Goal: Task Accomplishment & Management: Manage account settings

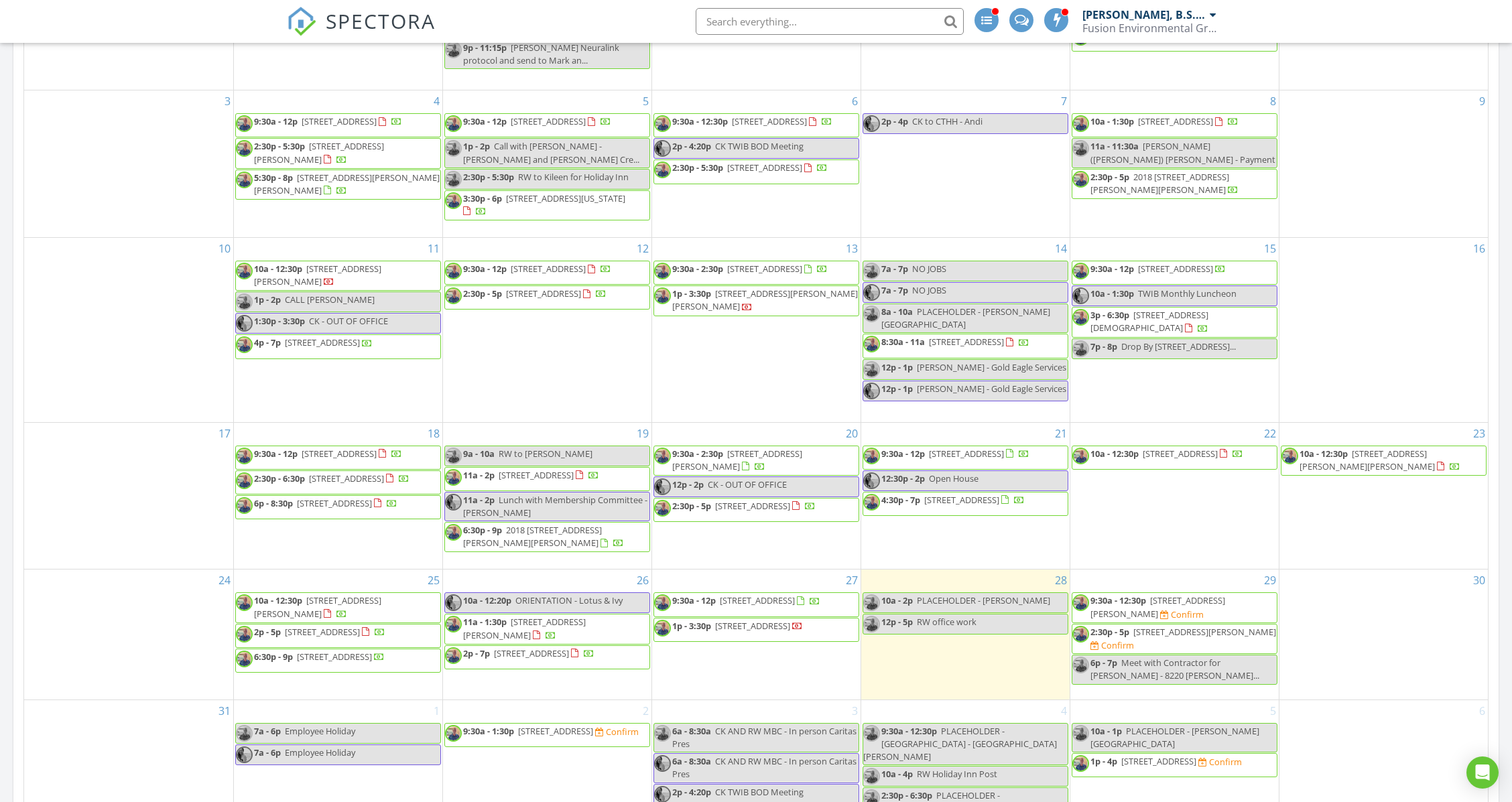
scroll to position [804, 0]
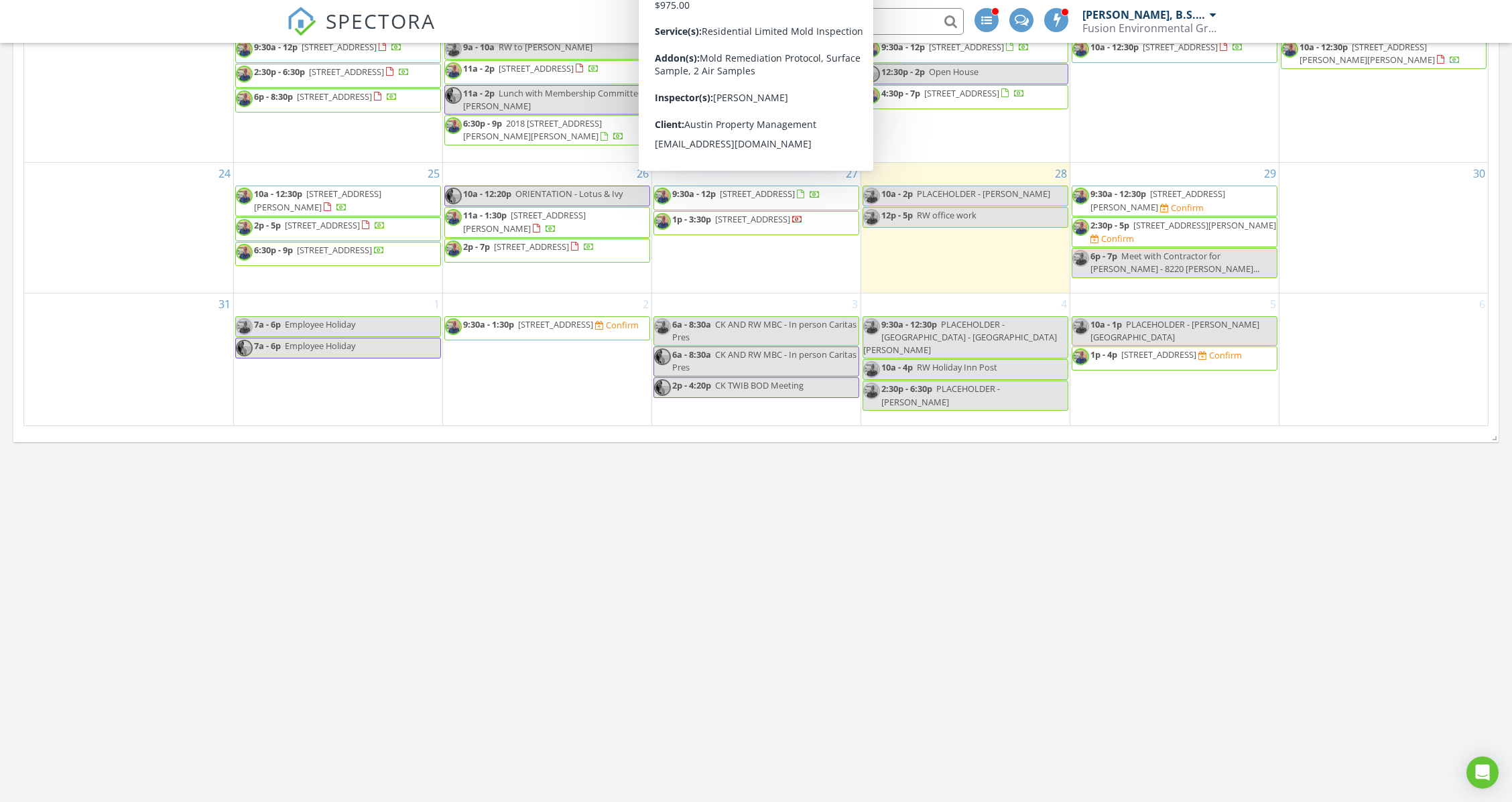
click at [978, 273] on div "28 10a - 2p PLACEHOLDER - Monique LaFleur 12p - 5p RW office work" at bounding box center [965, 227] width 209 height 129
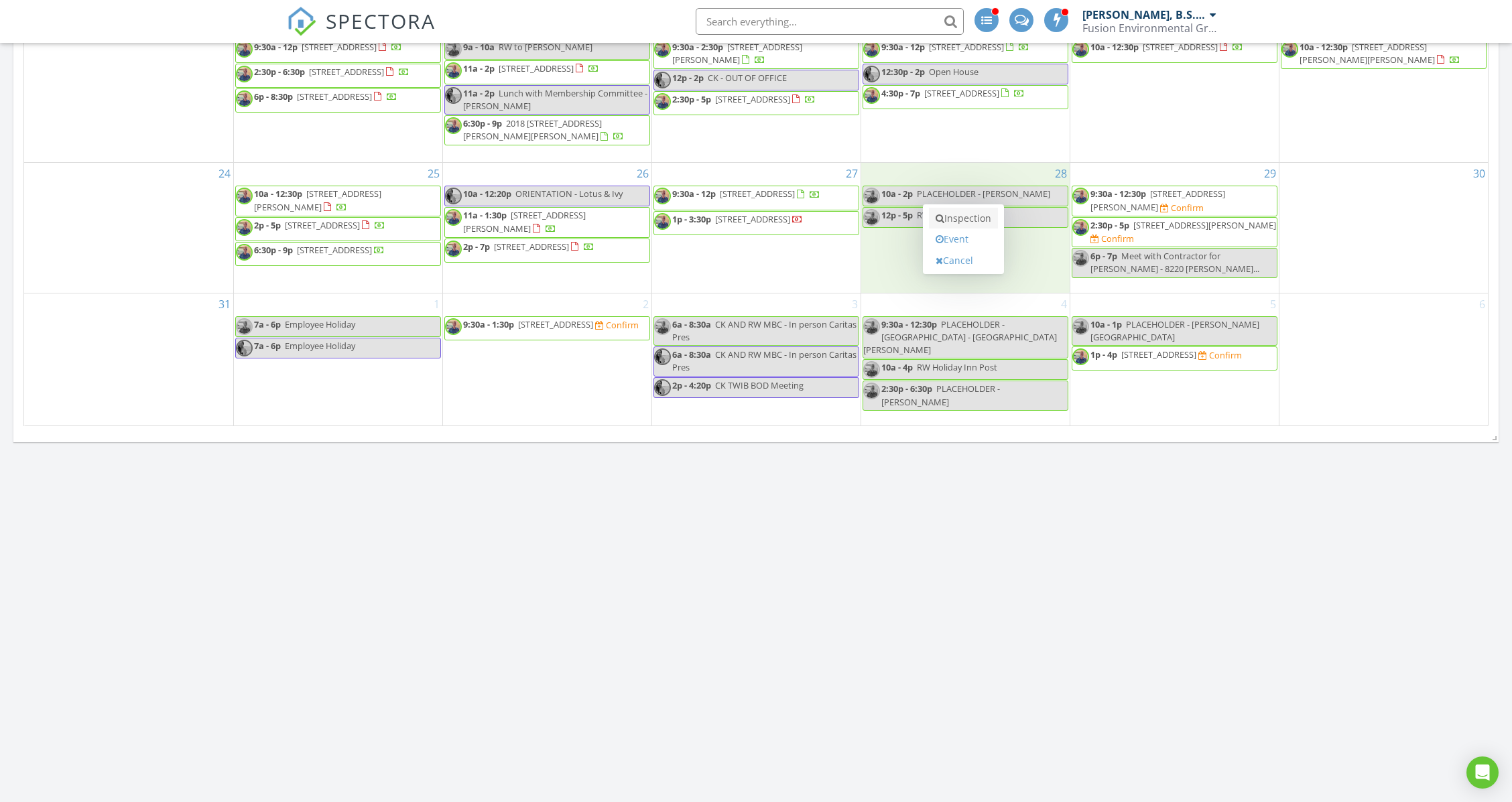
click at [972, 217] on link "Inspection" at bounding box center [963, 218] width 69 height 22
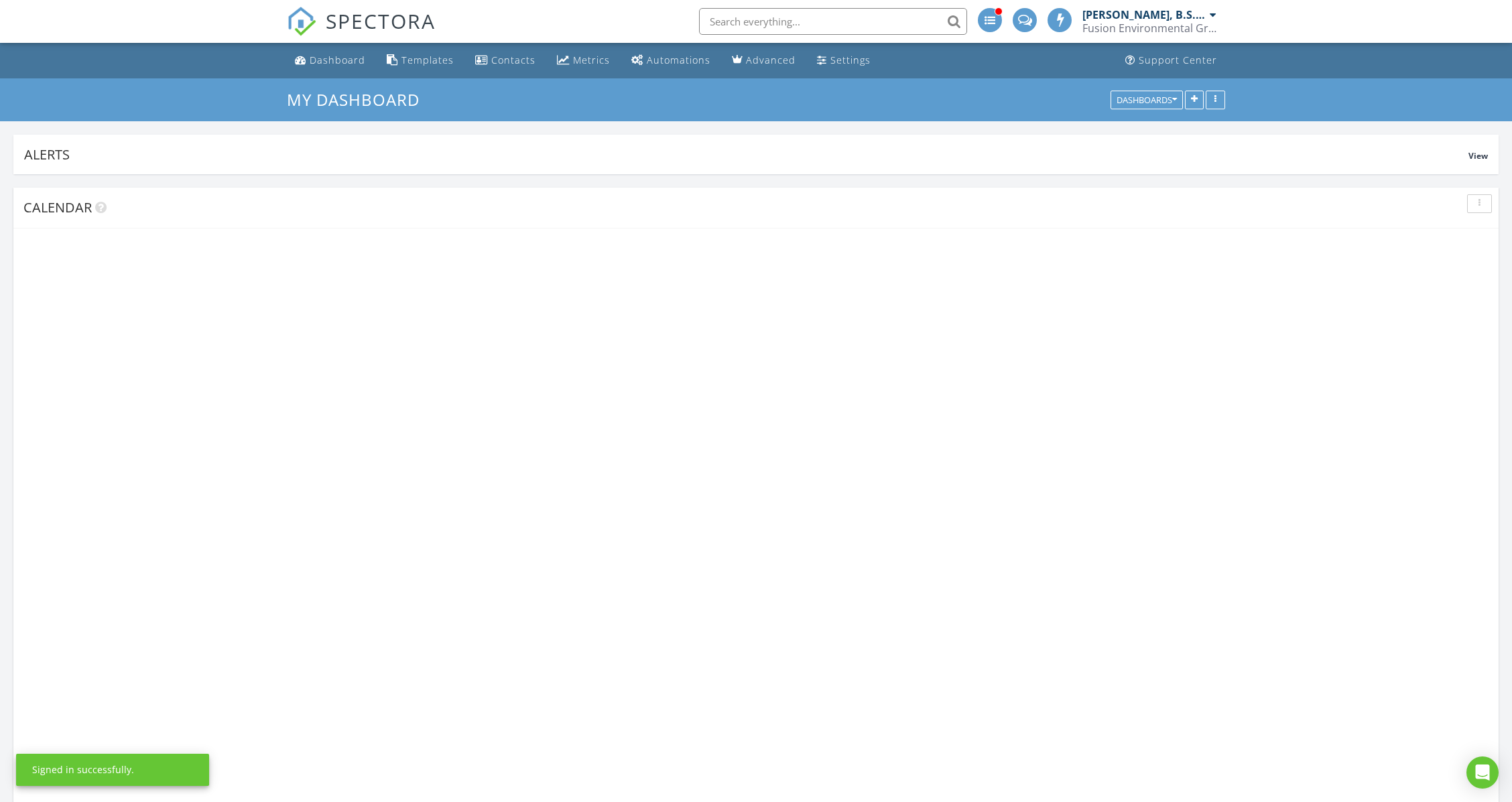
scroll to position [6, 6]
click at [792, 13] on input "text" at bounding box center [829, 22] width 268 height 27
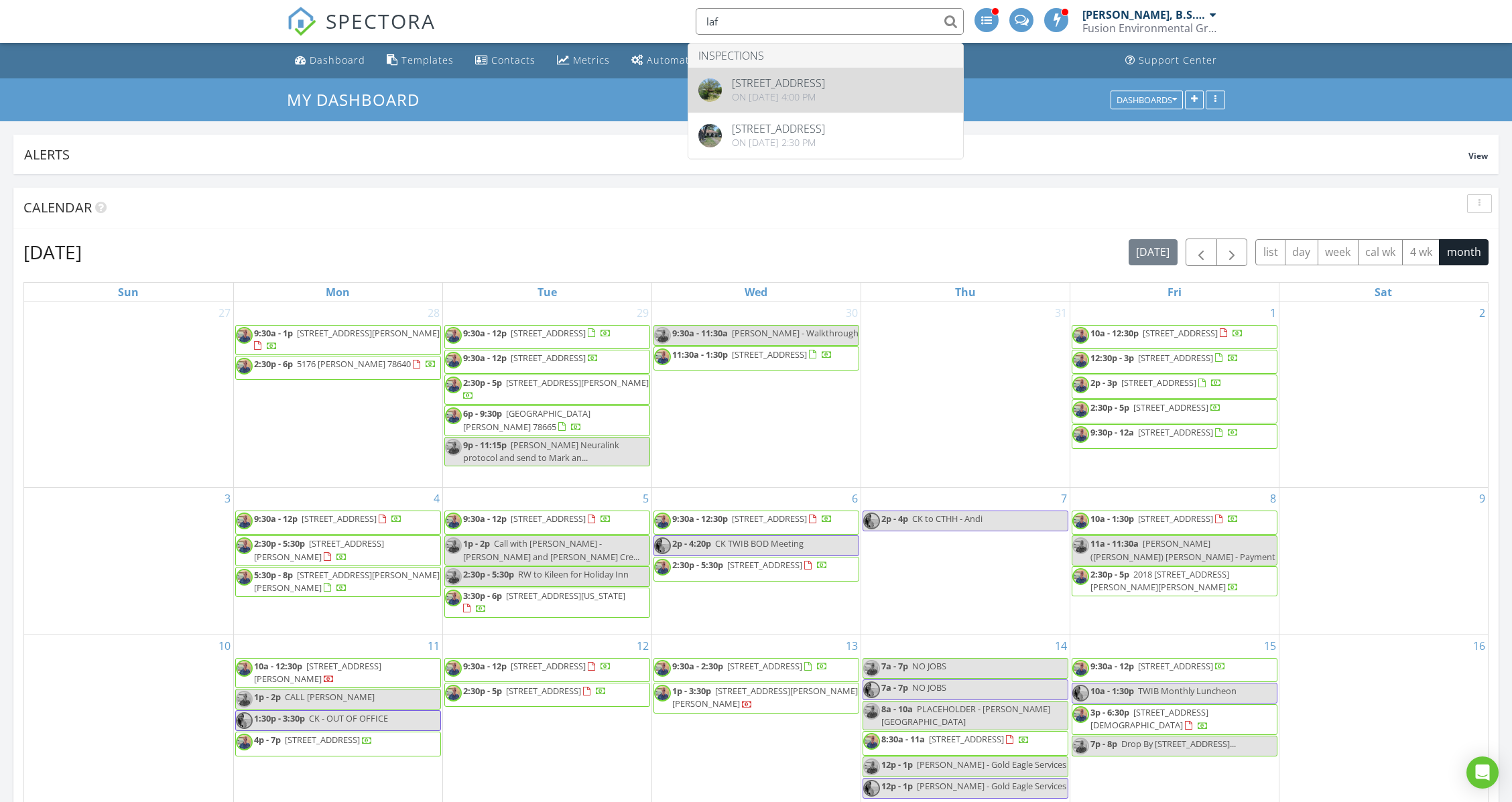
type input "laf"
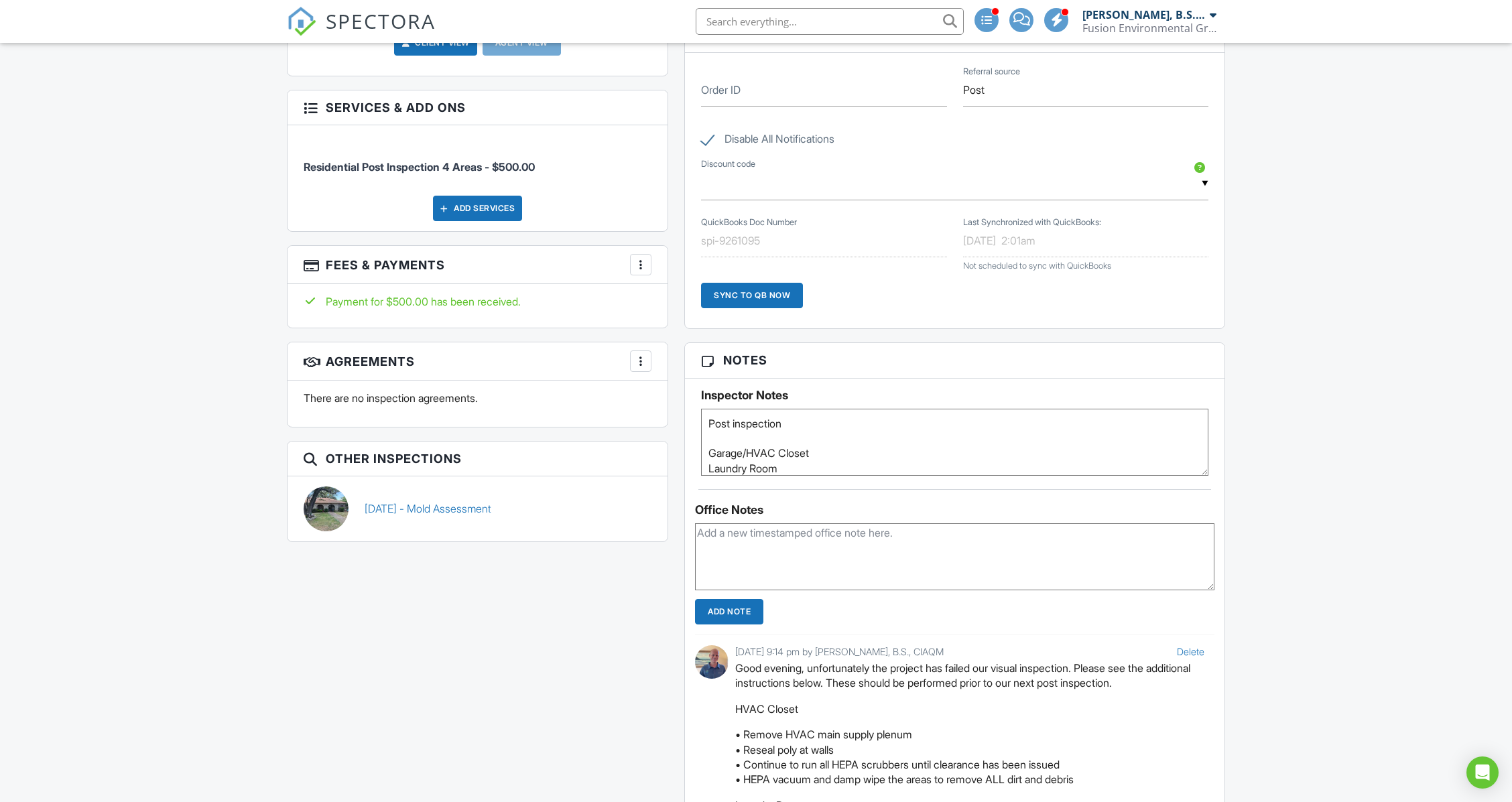
scroll to position [52, 0]
drag, startPoint x: 707, startPoint y: 424, endPoint x: 872, endPoint y: 495, distance: 179.6
click at [872, 495] on div "Notes Inspector Notes Post inspection Garage/HVAC Closet Laundry Room Hallway P…" at bounding box center [955, 811] width 541 height 938
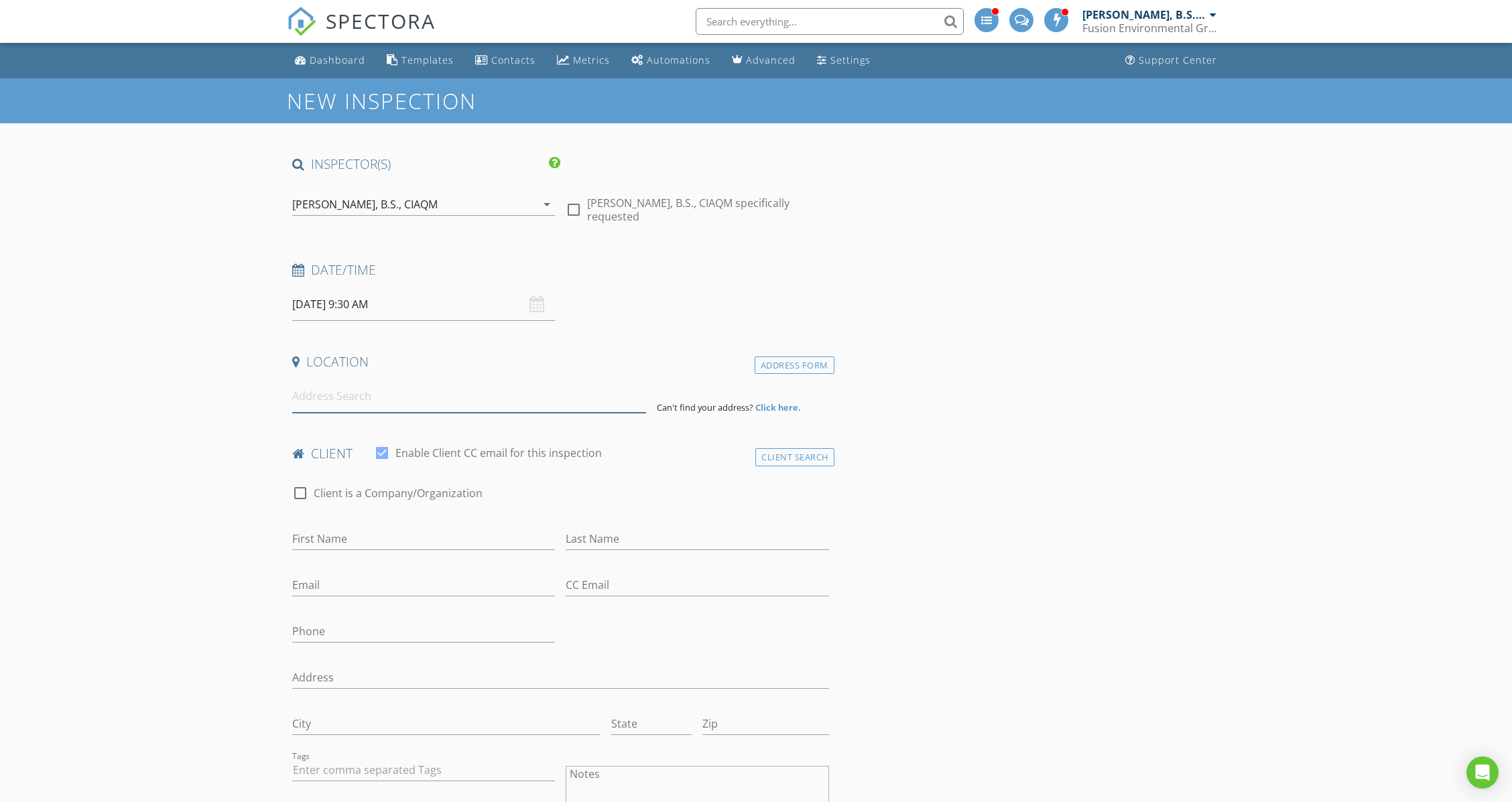
click at [404, 396] on input at bounding box center [469, 396] width 354 height 33
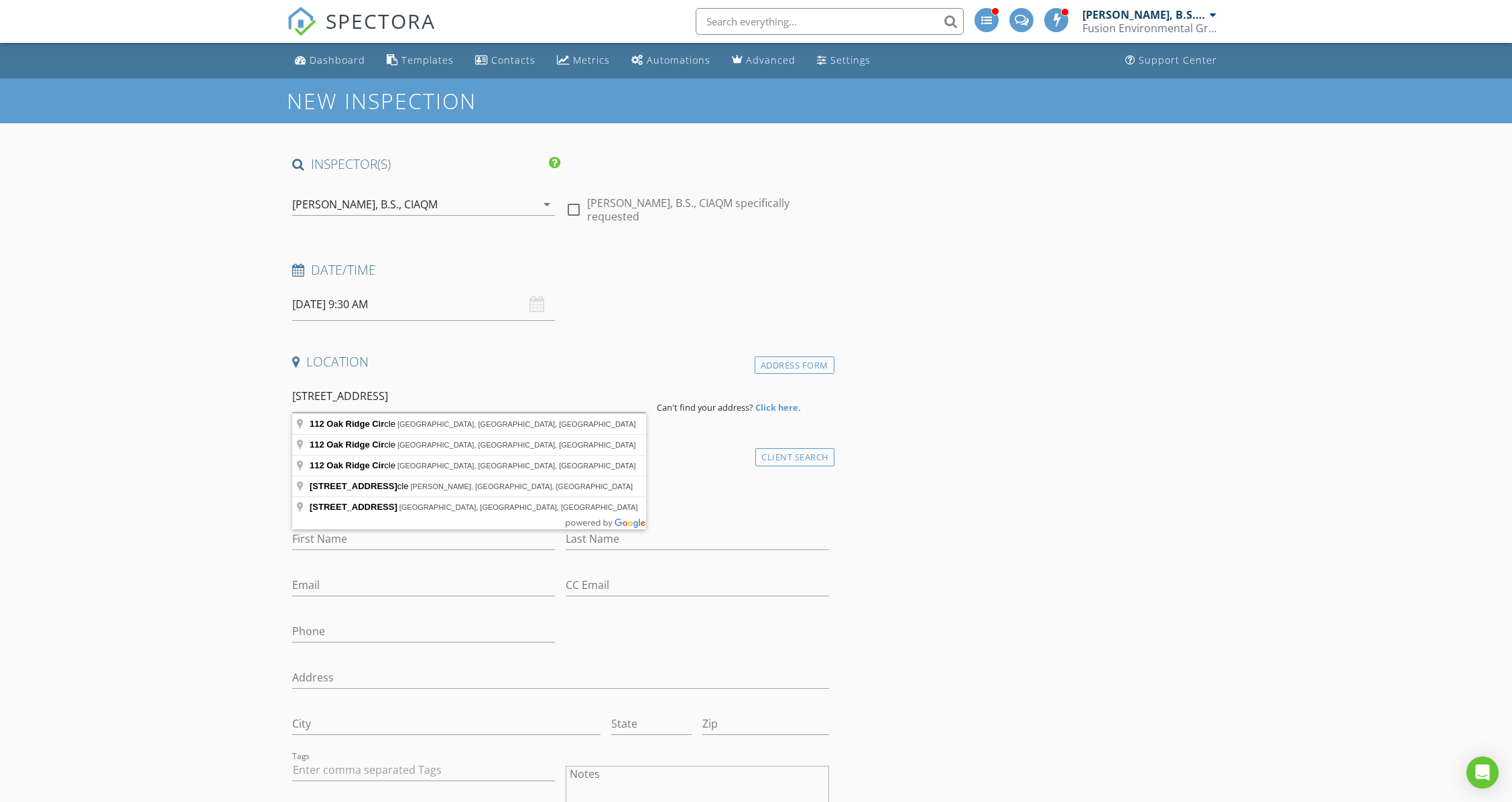
type input "112 Oak Ridge Circle, Georgetown, TX, USA"
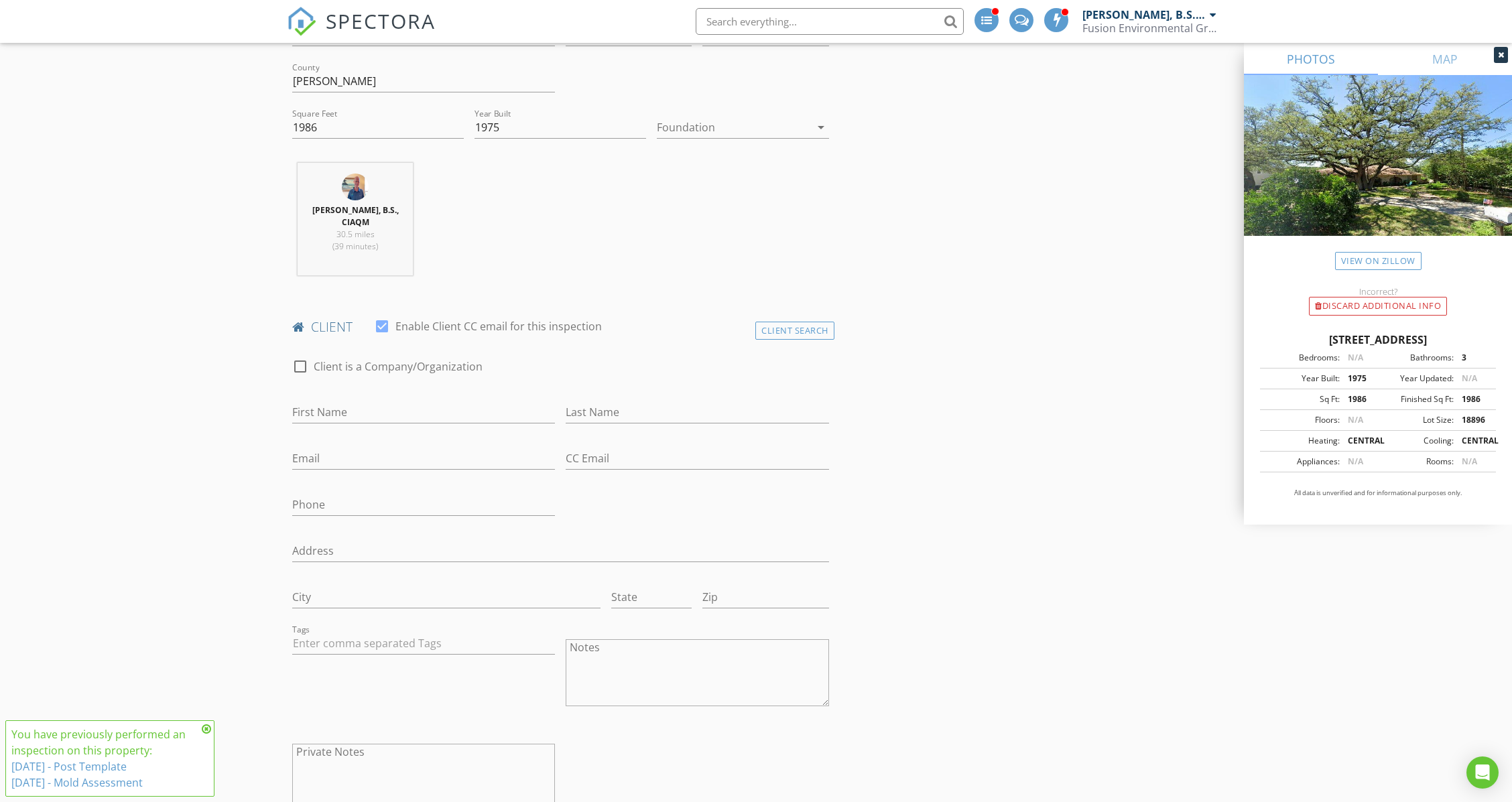
scroll to position [357, 0]
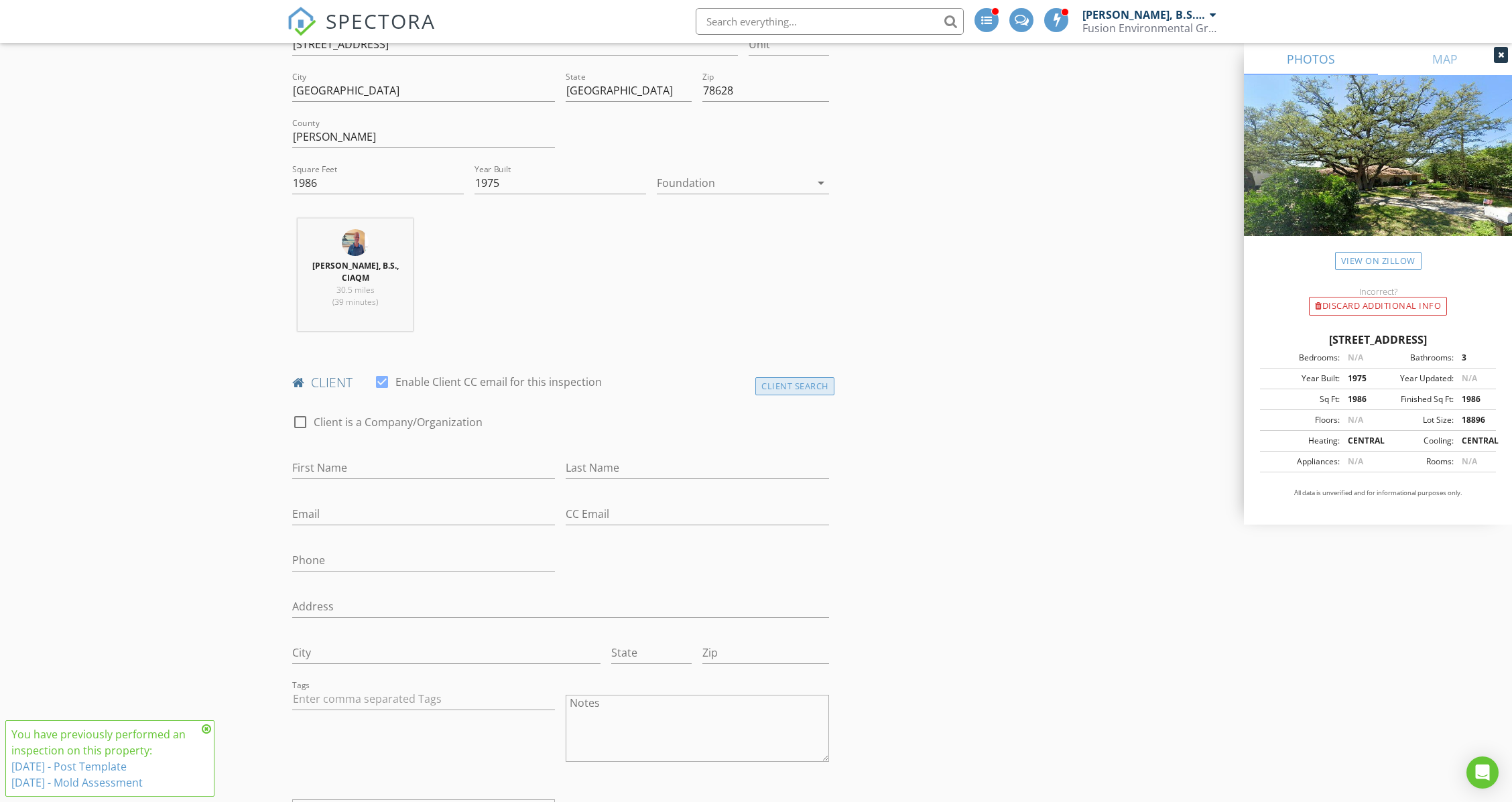
click at [822, 373] on div "client check_box Enable Client CC email for this inspection Client Search check…" at bounding box center [560, 638] width 548 height 531
click at [805, 377] on div "Client Search" at bounding box center [795, 386] width 79 height 18
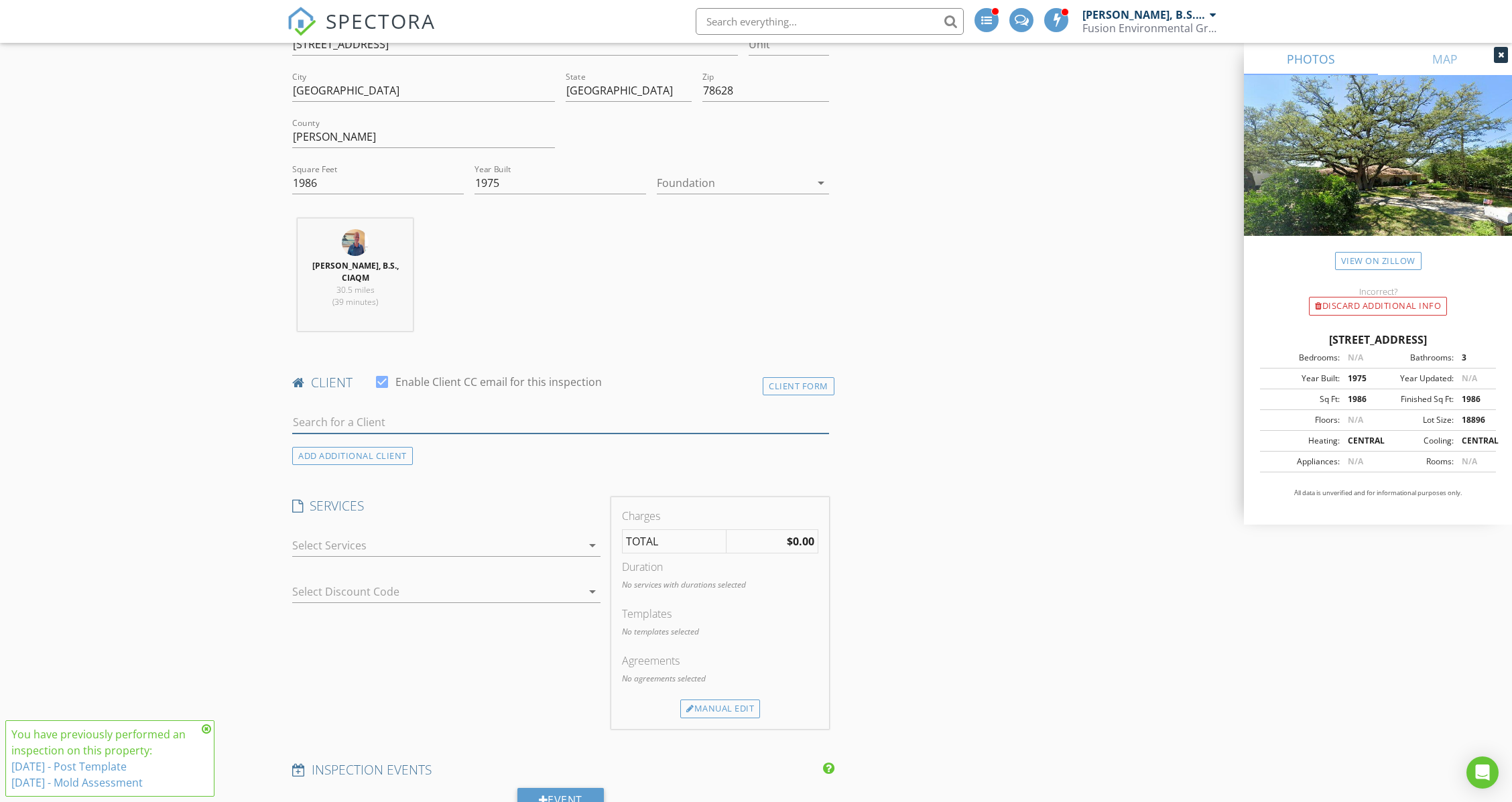
click at [416, 412] on input "text" at bounding box center [560, 423] width 536 height 22
drag, startPoint x: 402, startPoint y: 406, endPoint x: 177, endPoint y: 414, distance: 225.1
type input "laf"
click at [378, 476] on div "[PERSON_NAME]" at bounding box center [398, 484] width 136 height 16
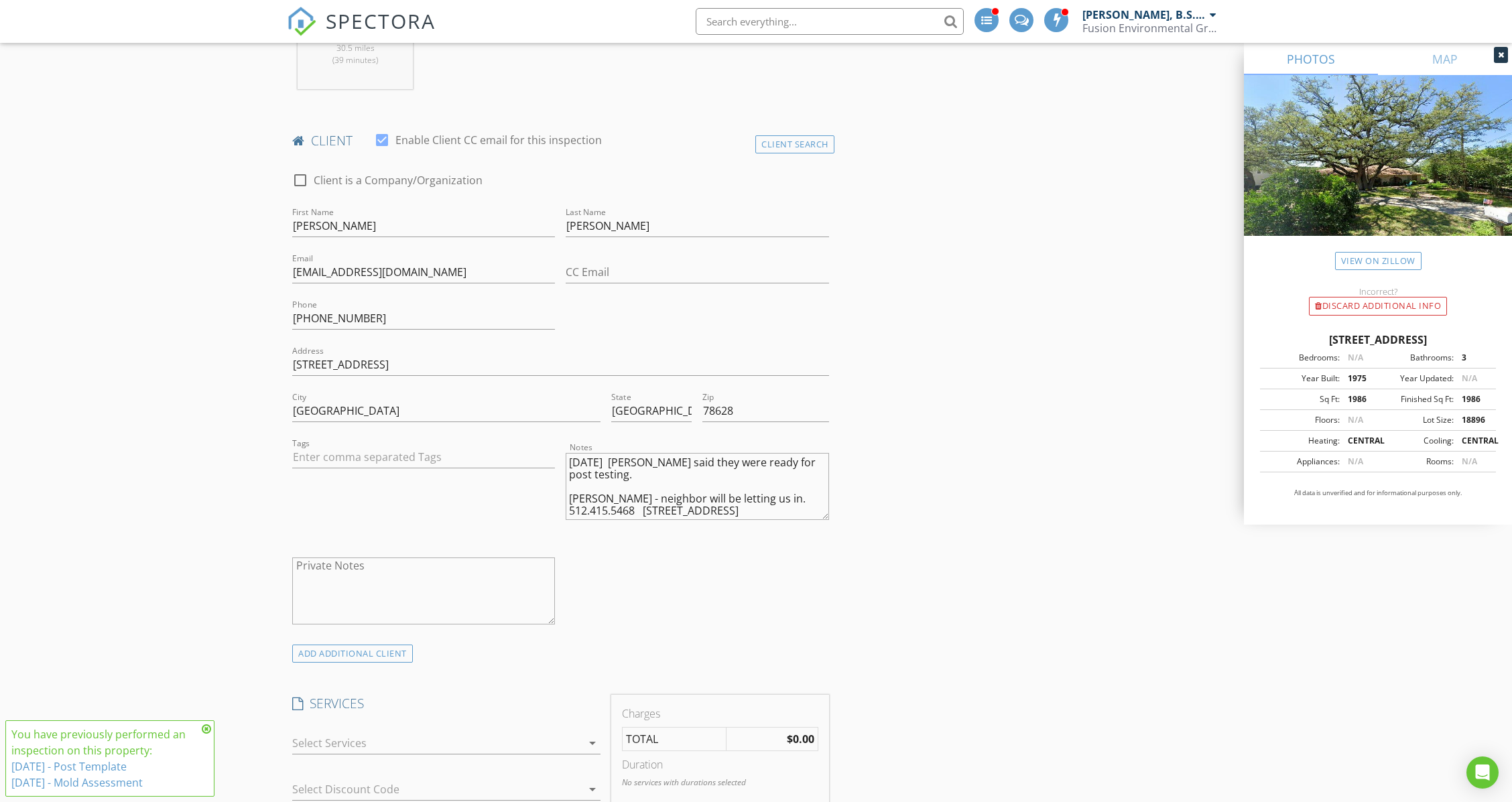
scroll to position [625, 0]
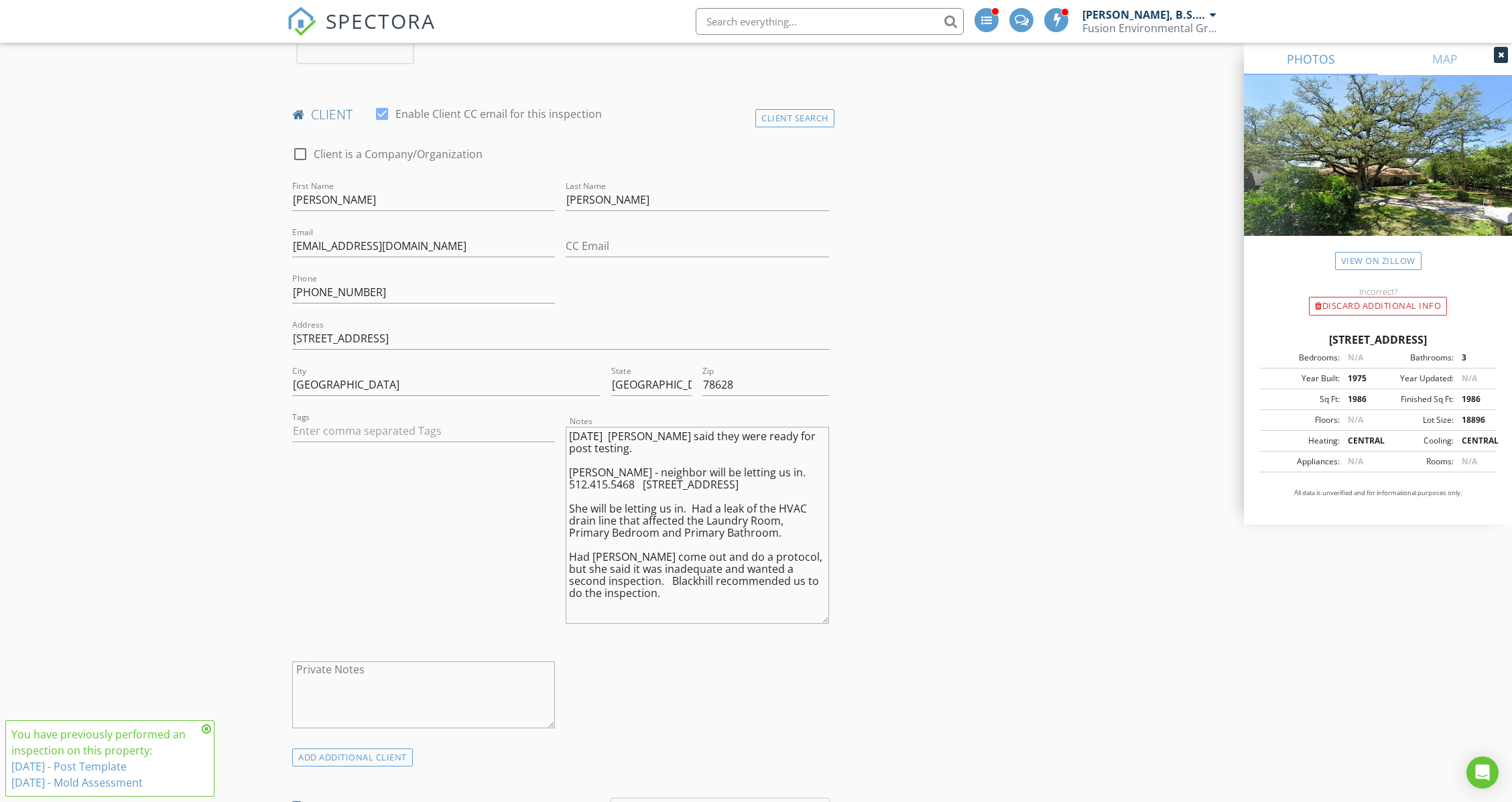
drag, startPoint x: 826, startPoint y: 479, endPoint x: 834, endPoint y: 588, distance: 109.3
click at [571, 427] on textarea "8/11/25 Monique said they were ready for post testing. Monique - neighbor will …" at bounding box center [697, 524] width 263 height 195
click at [601, 427] on textarea "8/11/25 Monique said they were ready for post testing. Monique - neighbor will …" at bounding box center [697, 524] width 263 height 195
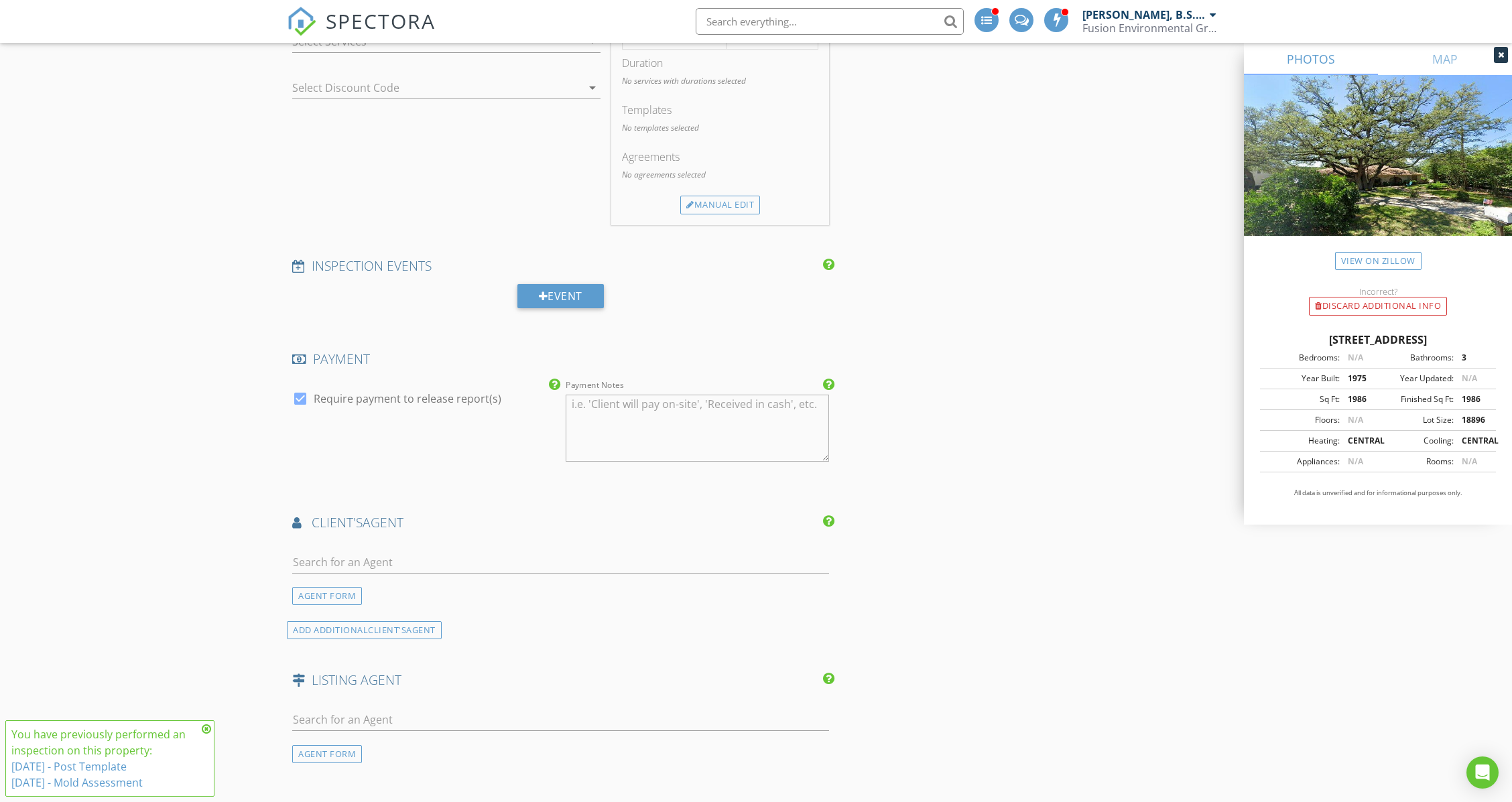
scroll to position [1340, 0]
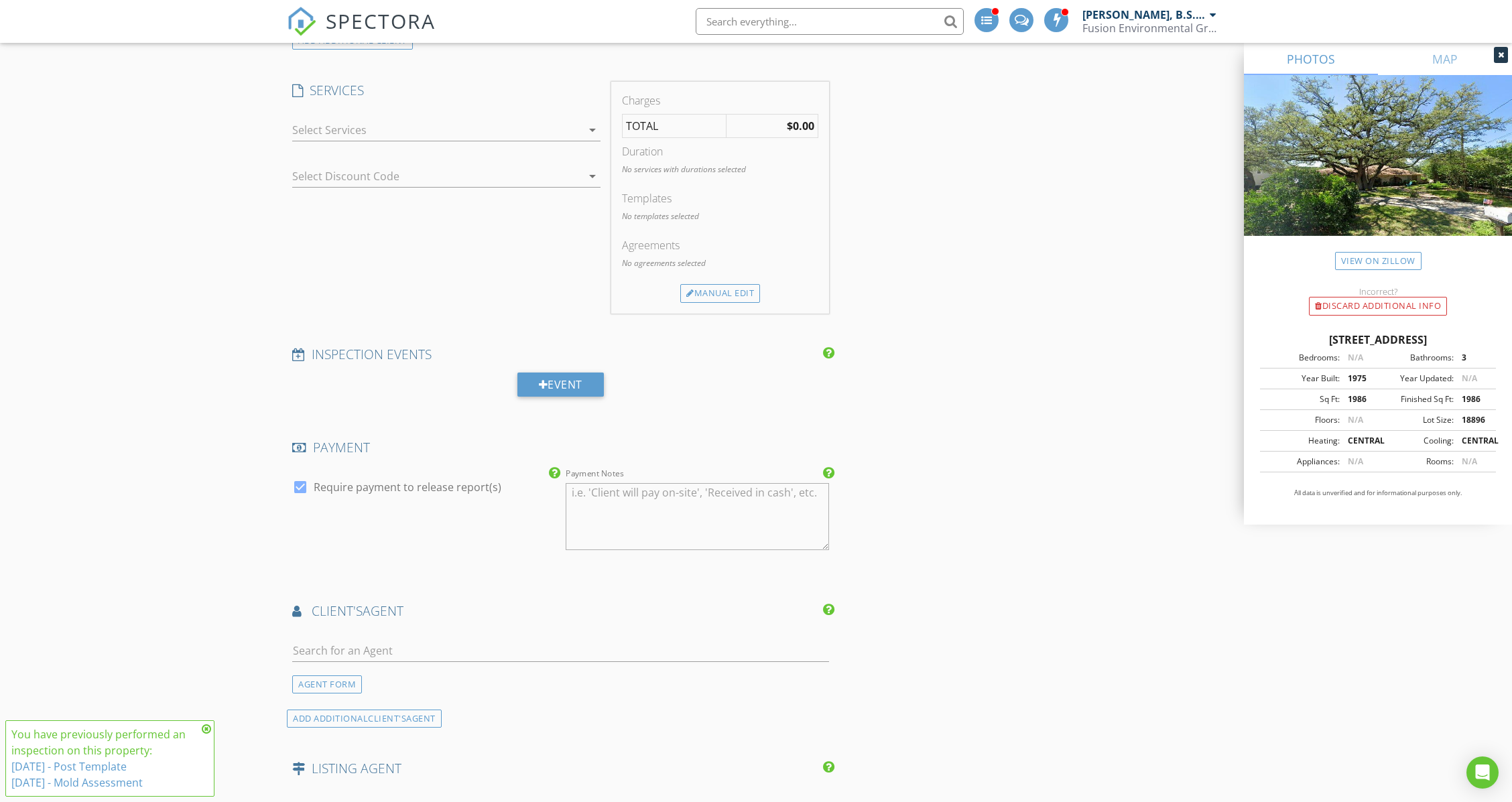
type textarea "[DATE]. [PERSON_NAME] with [PERSON_NAME] said they were ready for retesting. [D…"
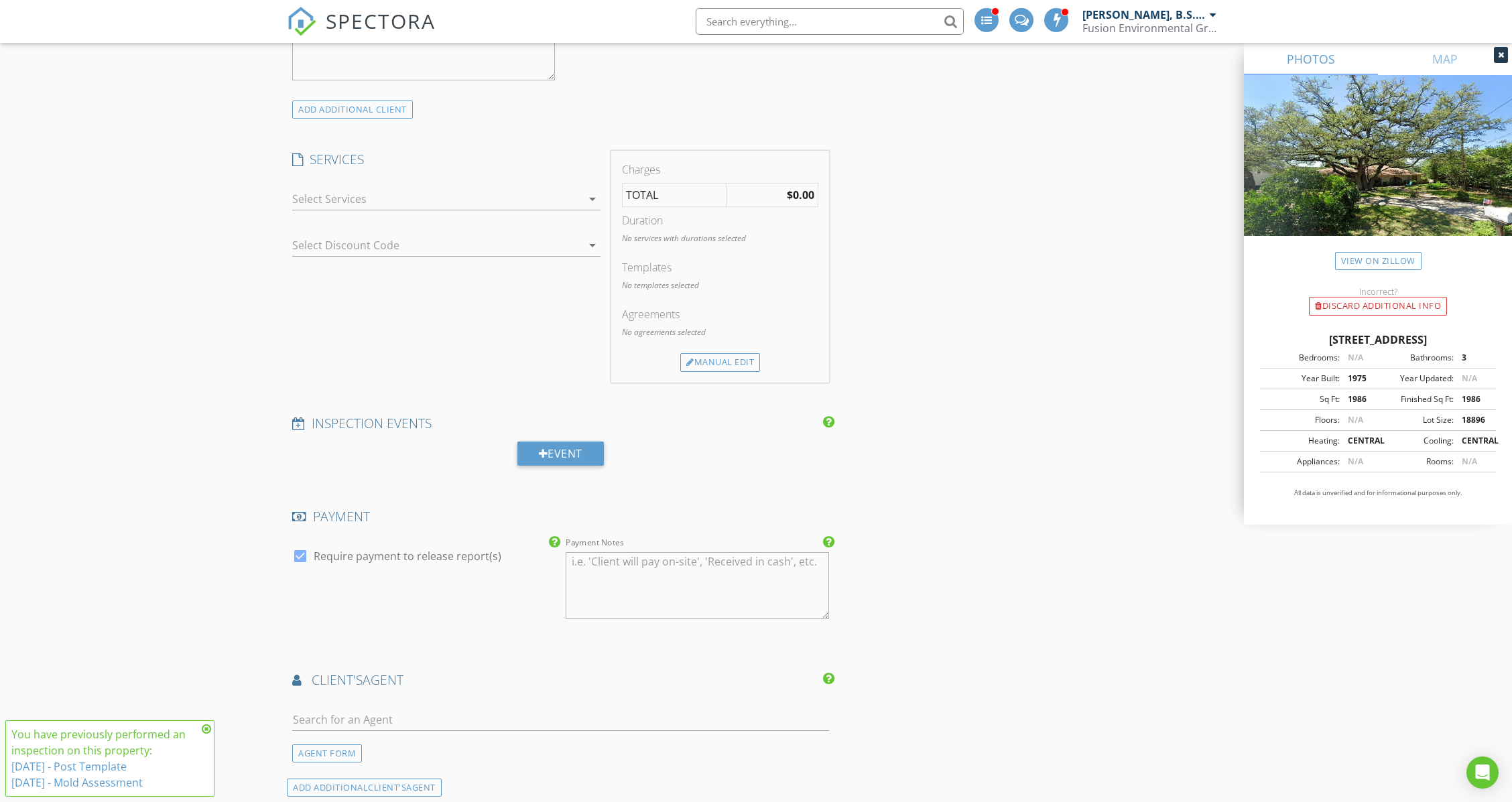
scroll to position [1161, 0]
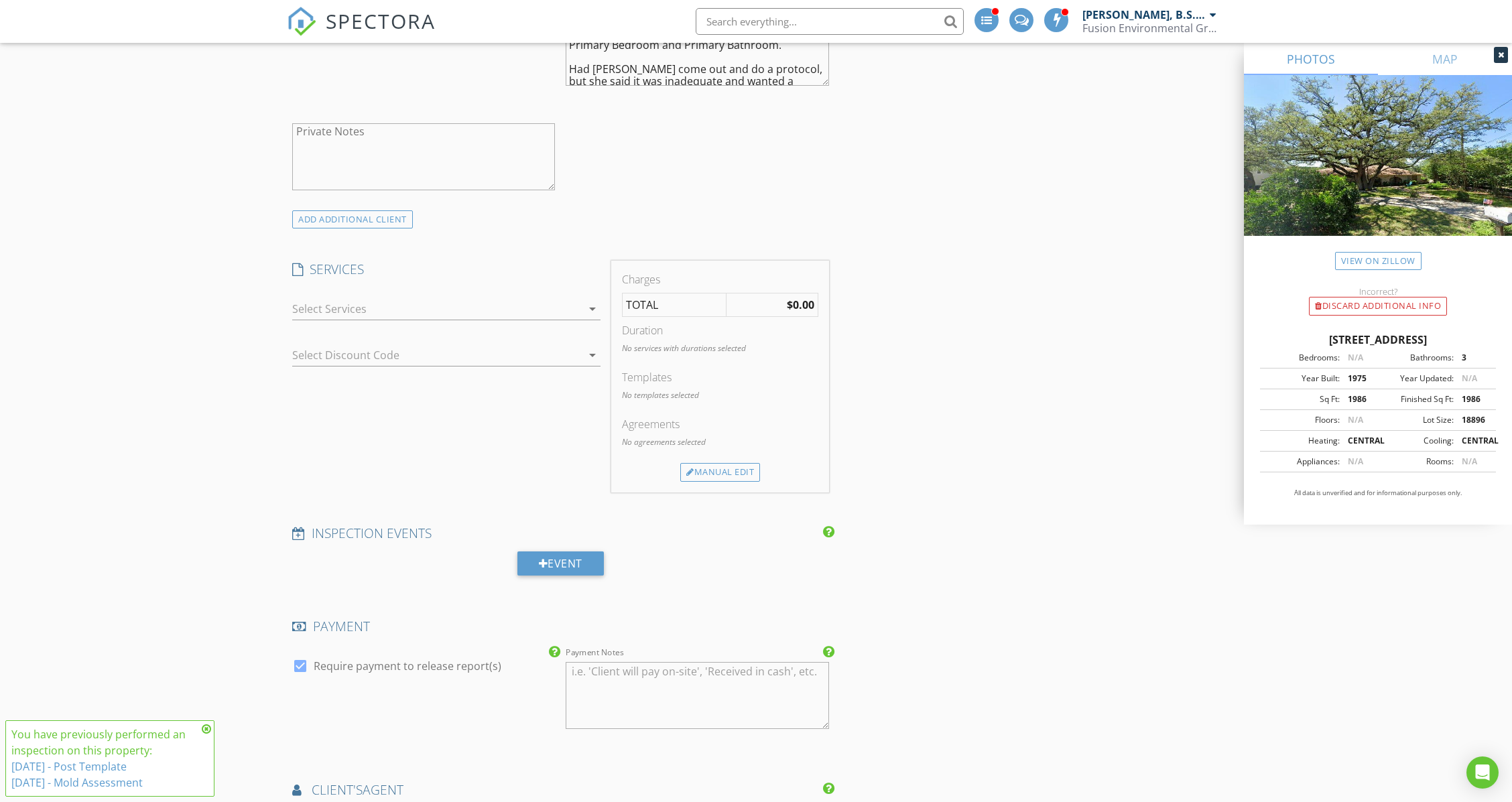
click at [504, 299] on div at bounding box center [436, 309] width 289 height 22
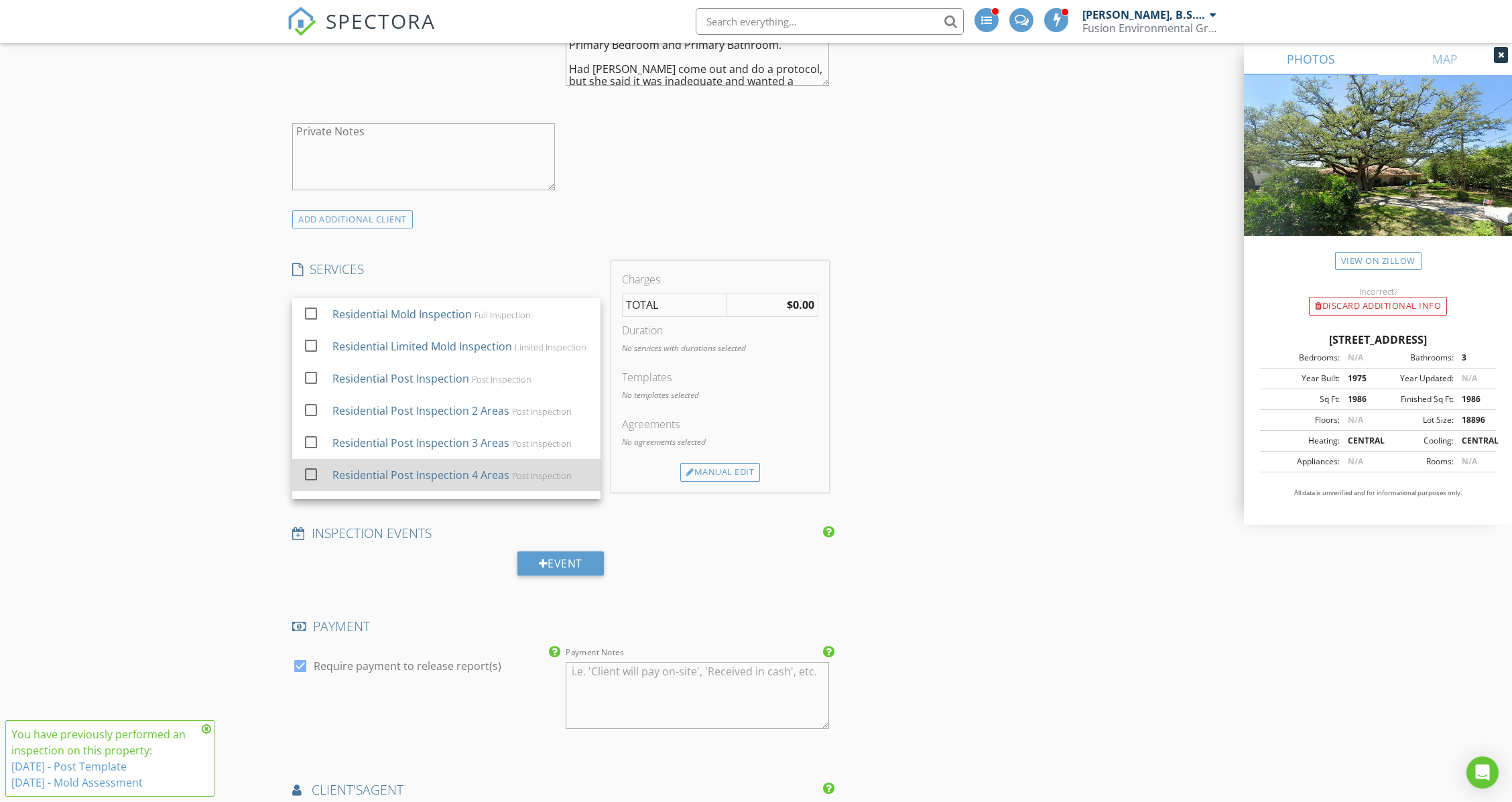
click at [466, 467] on div "Residential Post Inspection 4 Areas" at bounding box center [420, 474] width 177 height 16
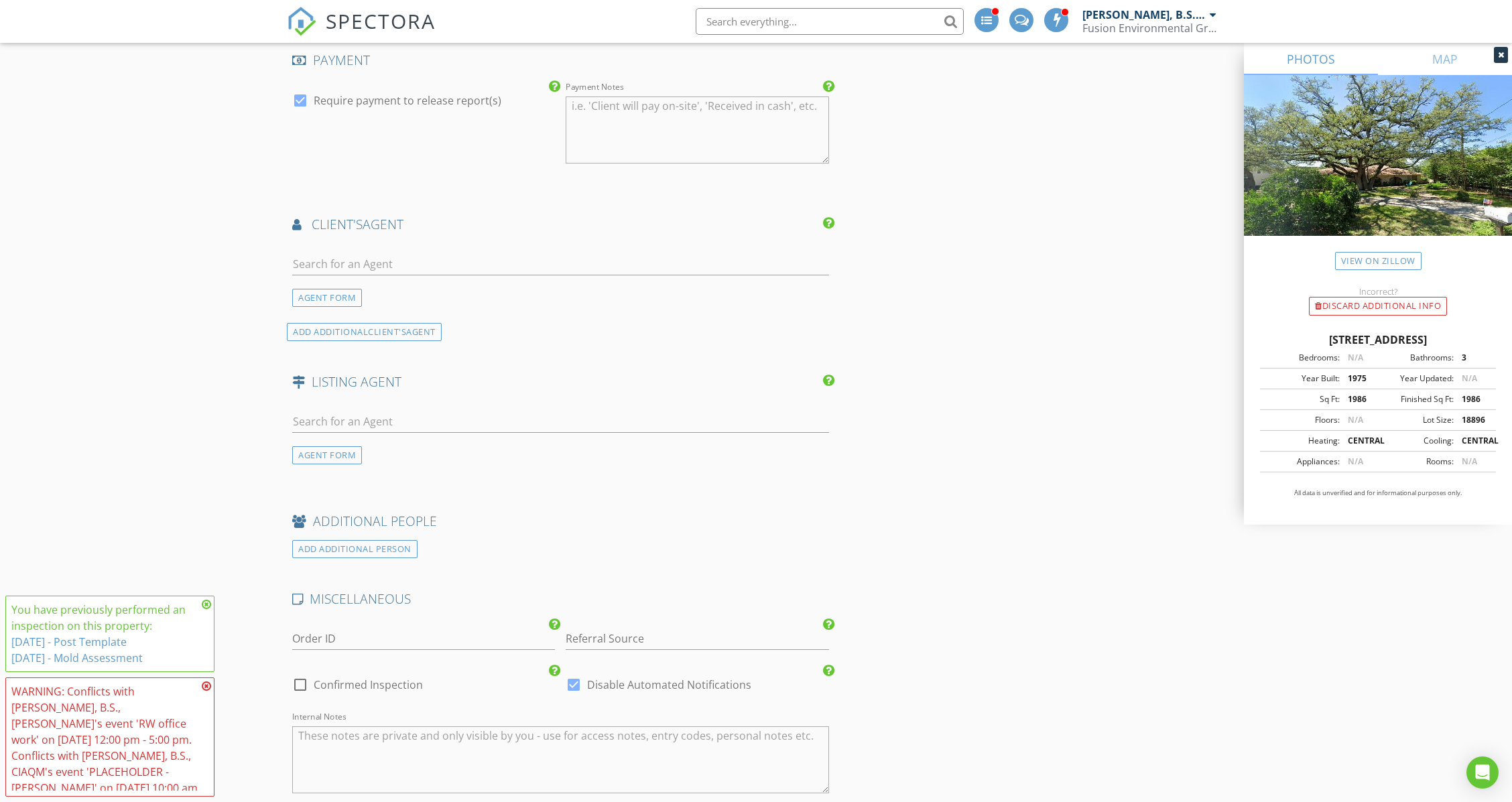
scroll to position [2063, 0]
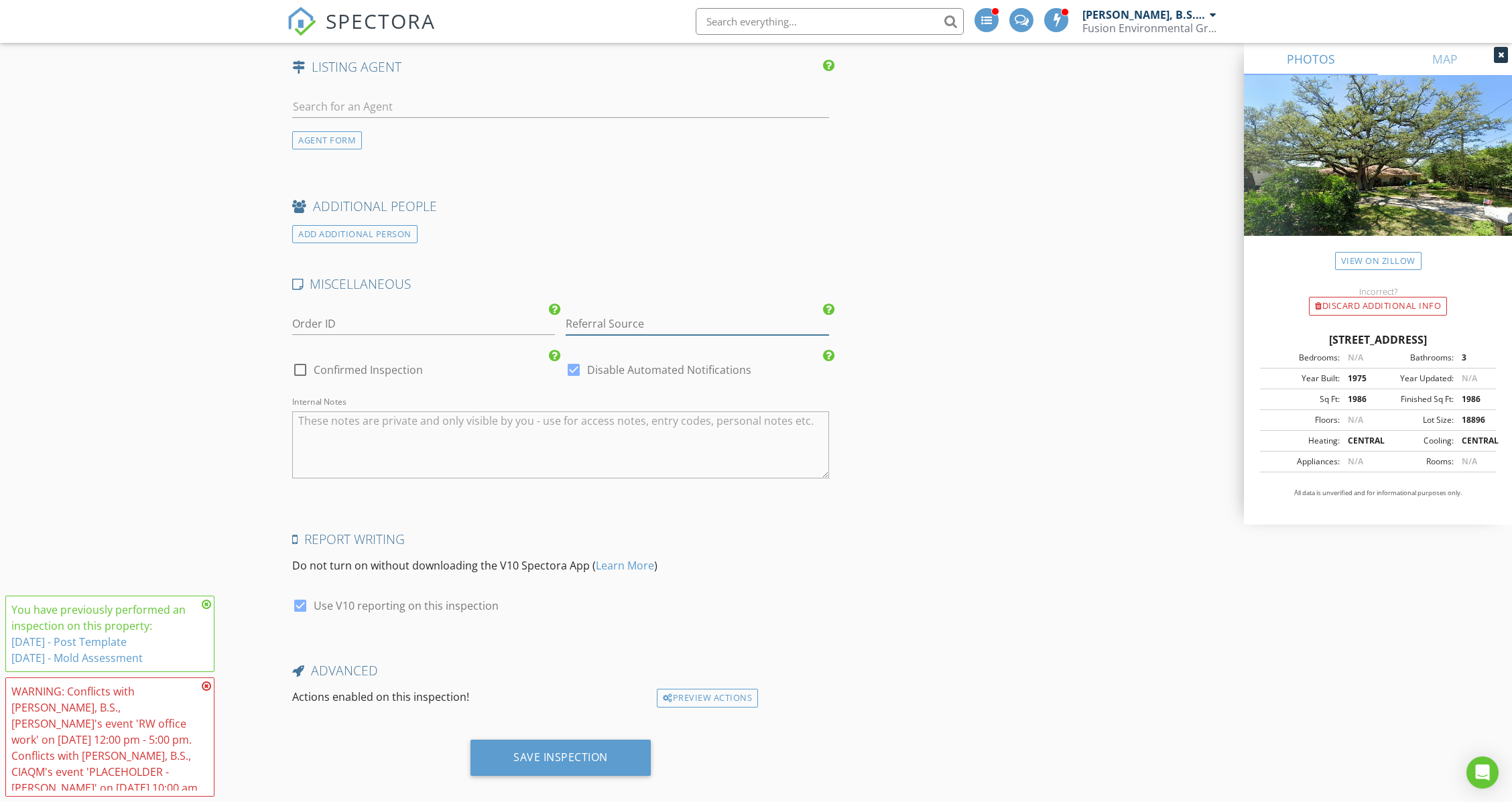
click at [648, 313] on input "Referral Source" at bounding box center [697, 324] width 263 height 22
type input "Post"
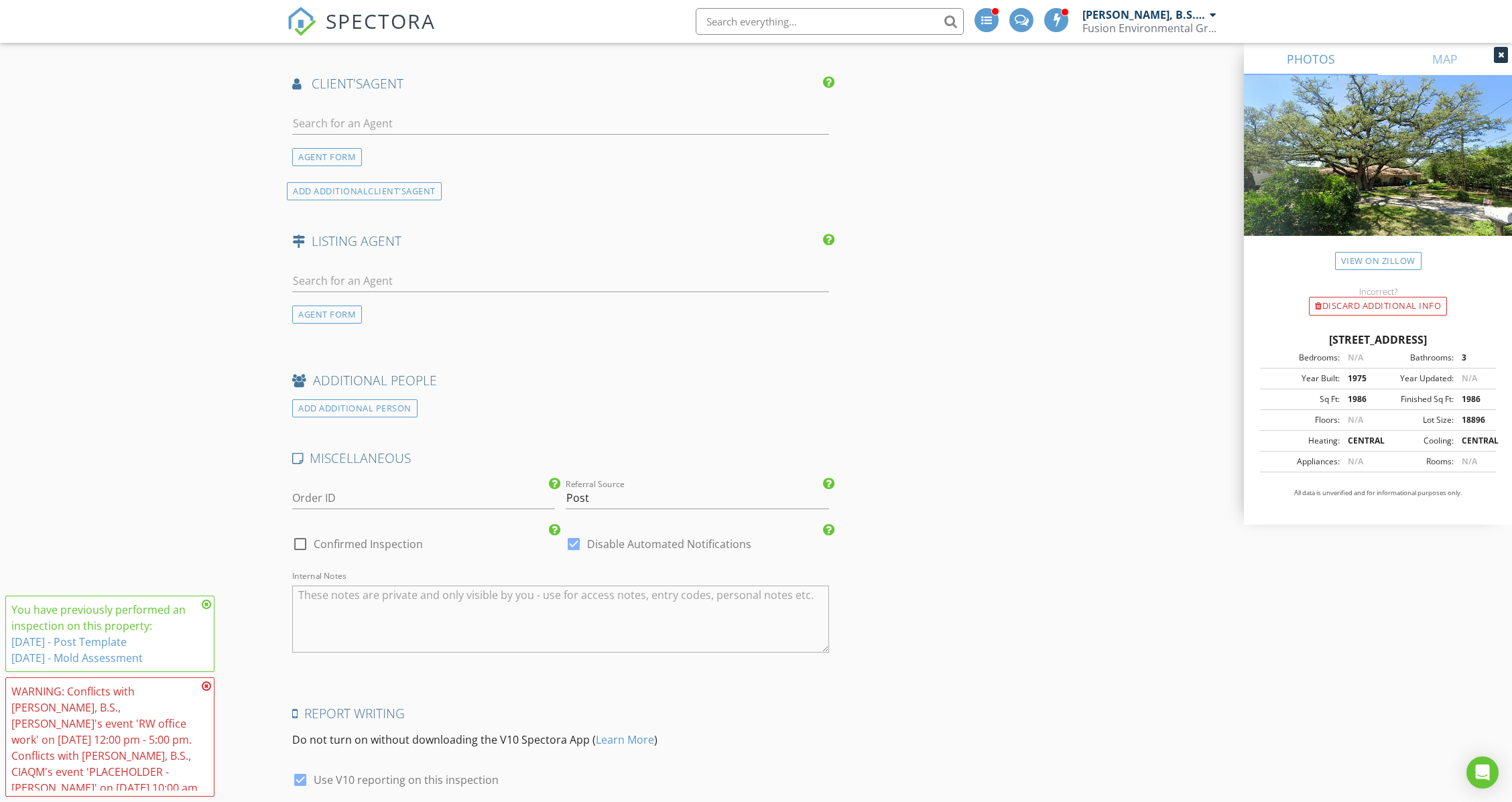
scroll to position [1965, 0]
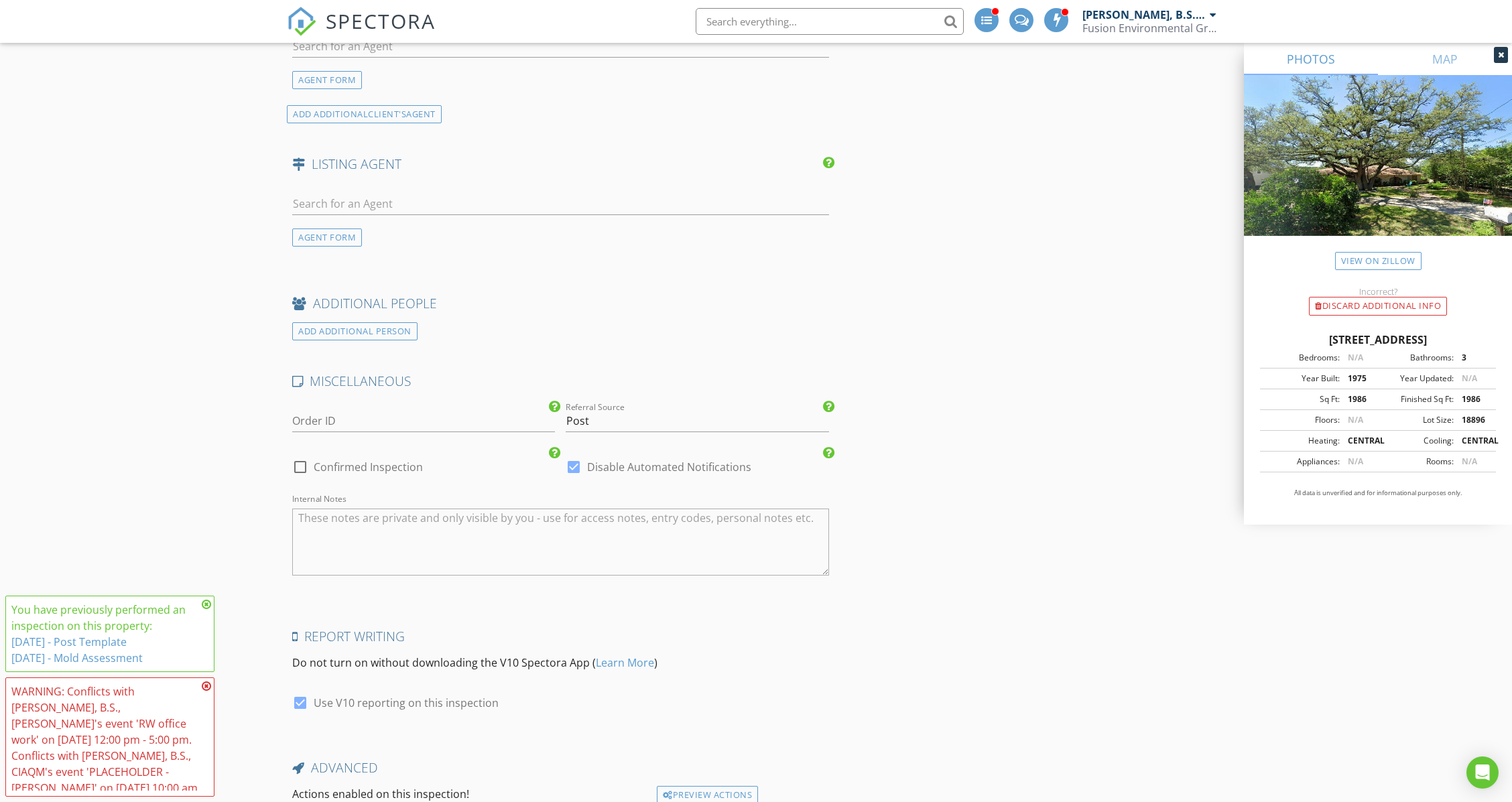
click at [209, 605] on icon at bounding box center [206, 604] width 9 height 10
click at [205, 685] on icon at bounding box center [206, 685] width 9 height 10
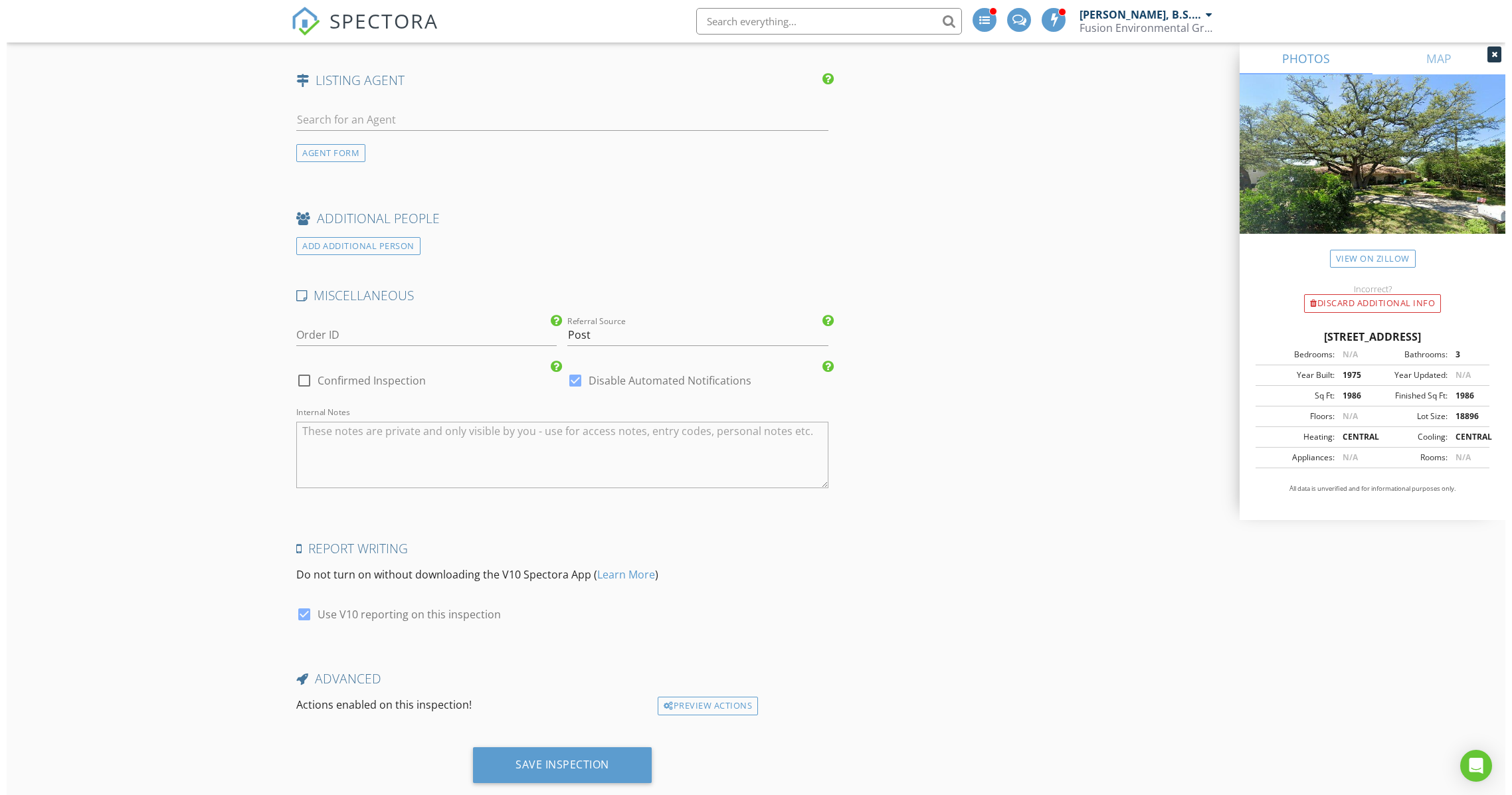
scroll to position [2045, 0]
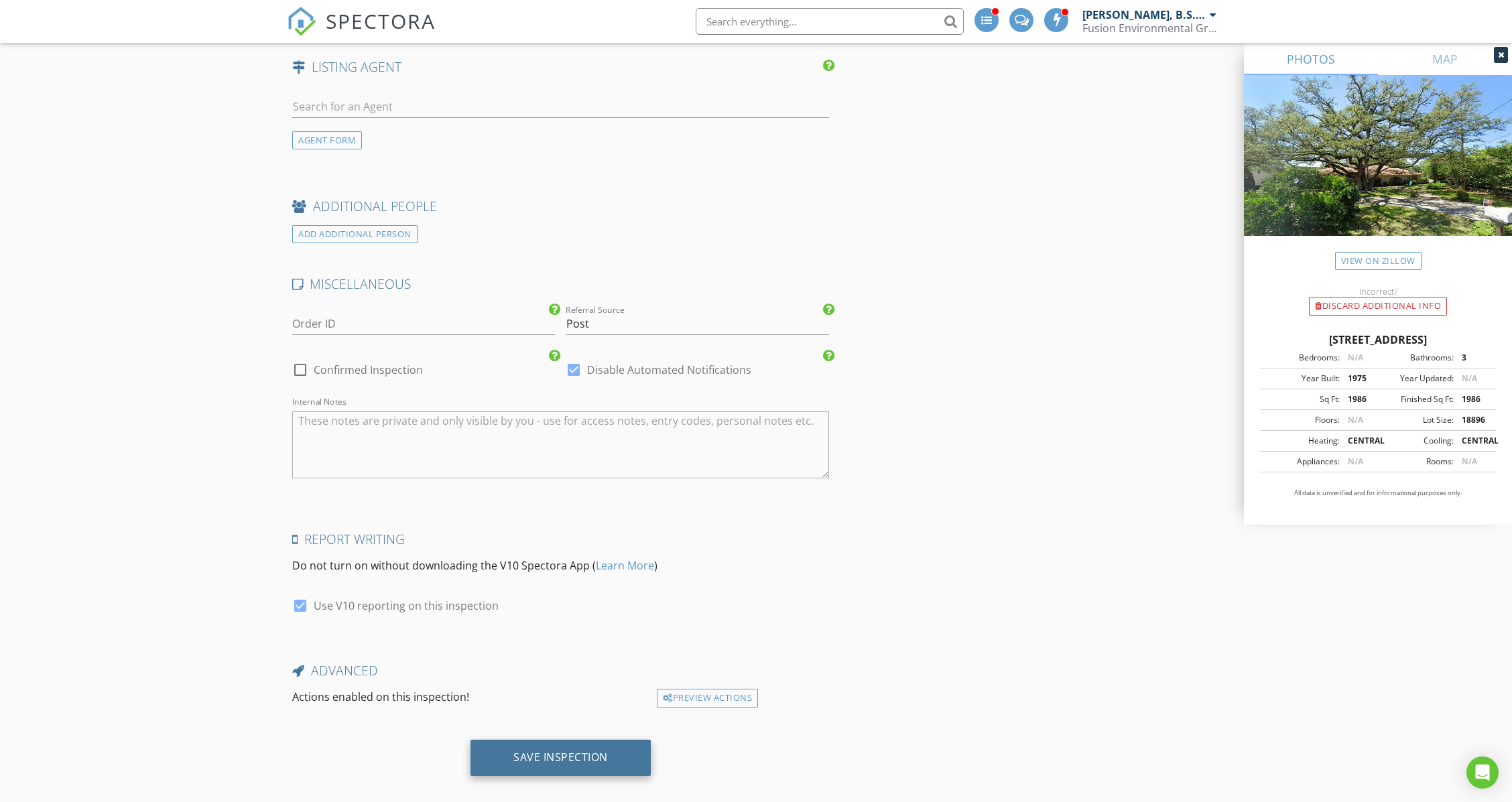
click at [610, 739] on div "Save Inspection" at bounding box center [561, 757] width 181 height 36
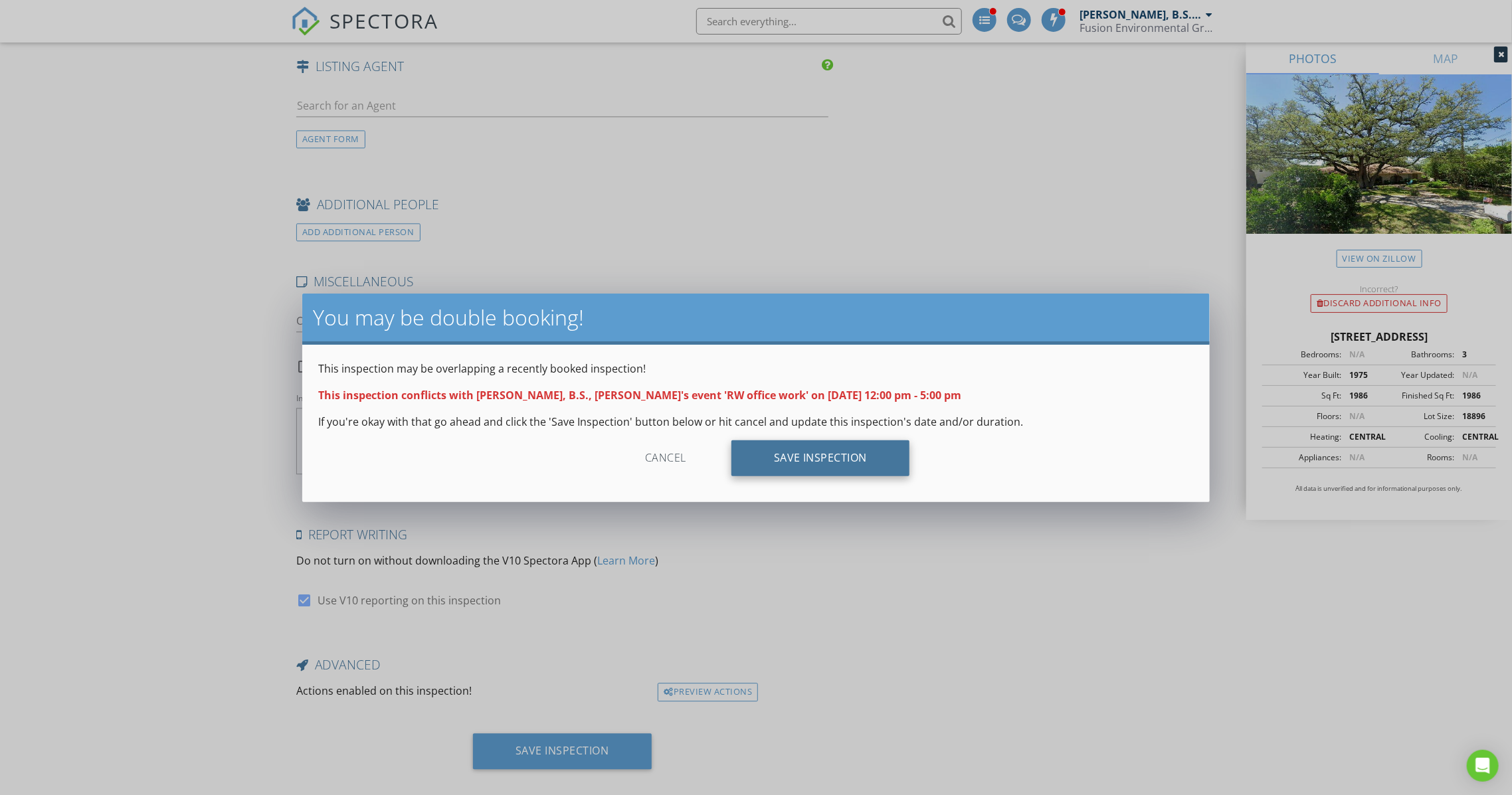
click at [851, 457] on div "Save Inspection" at bounding box center [821, 458] width 179 height 36
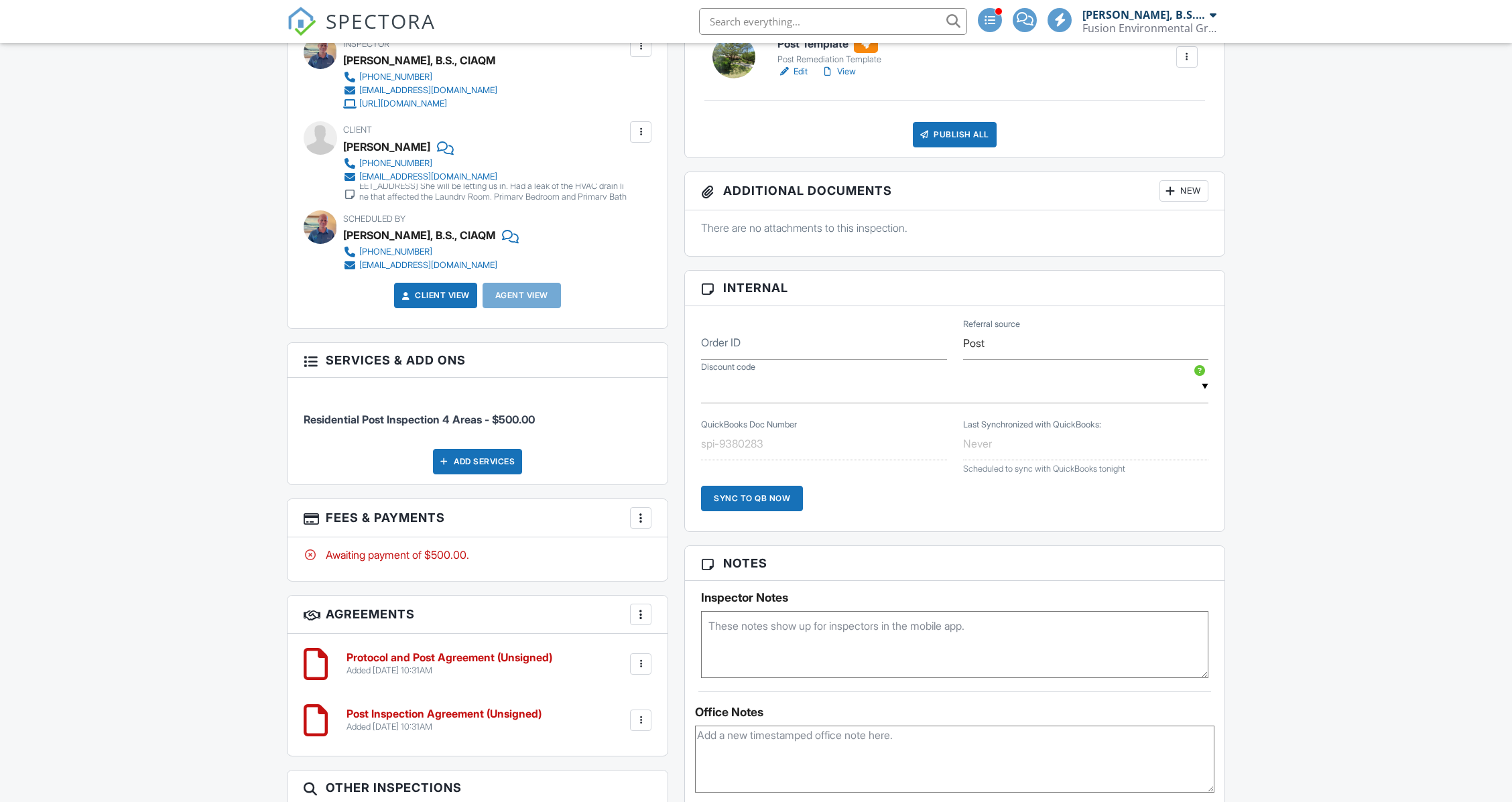
scroll to position [893, 0]
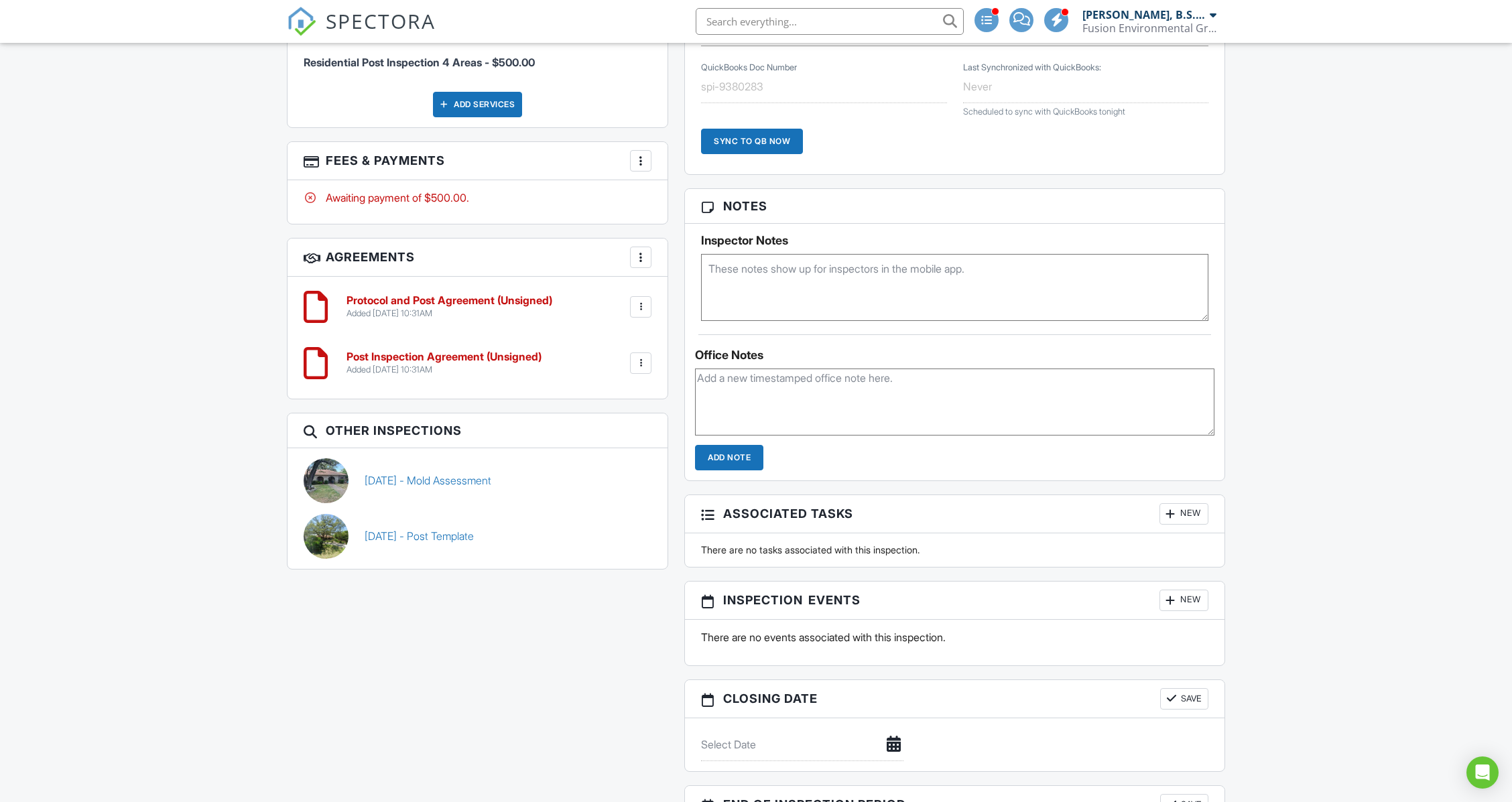
click at [819, 282] on textarea at bounding box center [955, 287] width 507 height 67
paste textarea "Post inspection Garage/HVAC Closet Laundry Room Hallway Primary Bedroom Primary…"
click at [779, 299] on textarea "Post inspection Garage/HVAC Closet Laundry Room Hallway Primary Bedroom Primary…" at bounding box center [955, 287] width 507 height 67
paste textarea "LORE Ipsumd • Sitame CONS adip elitse doeius • Tempor inci ut labor • Etdolore …"
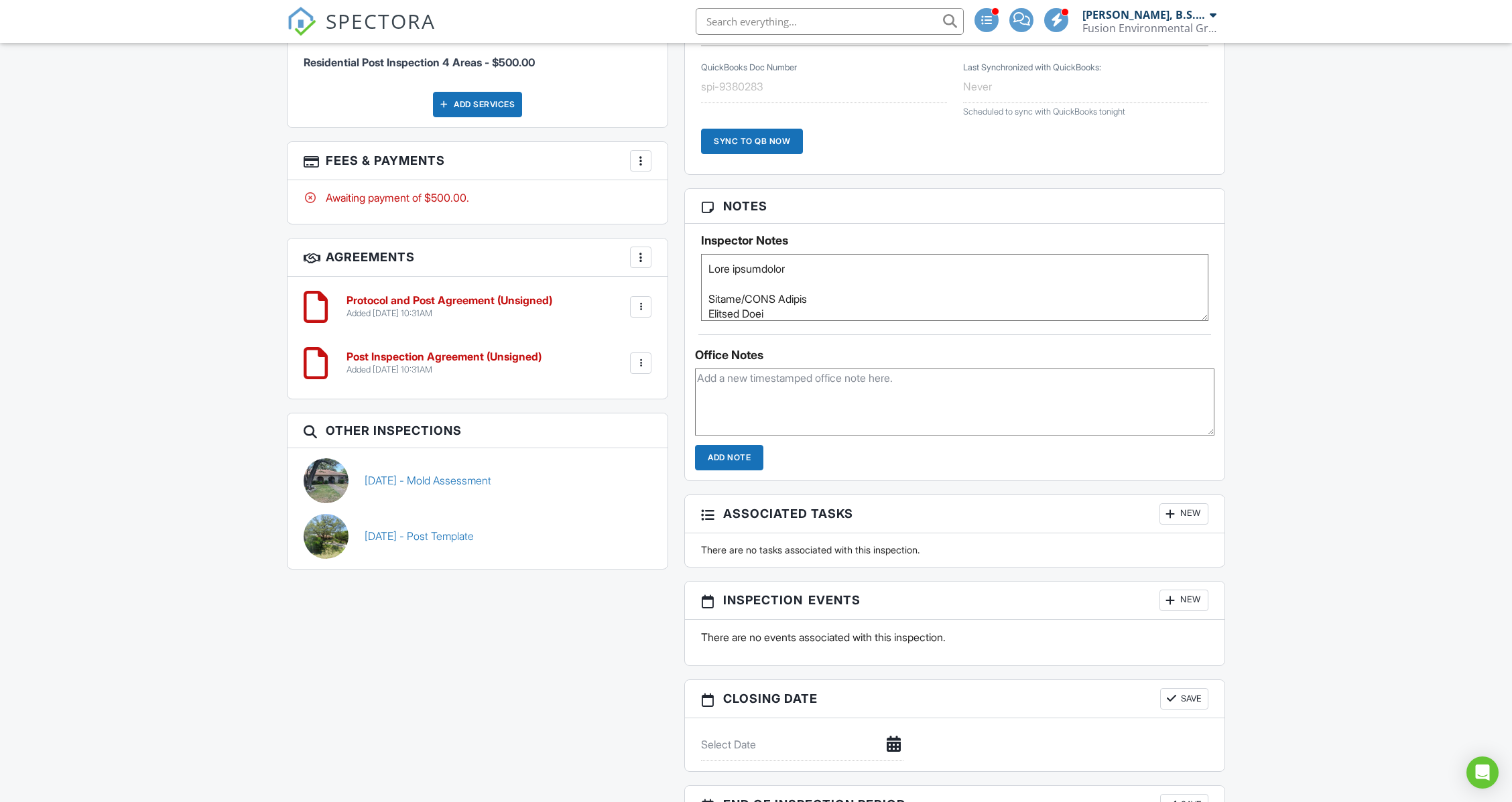
scroll to position [89, 0]
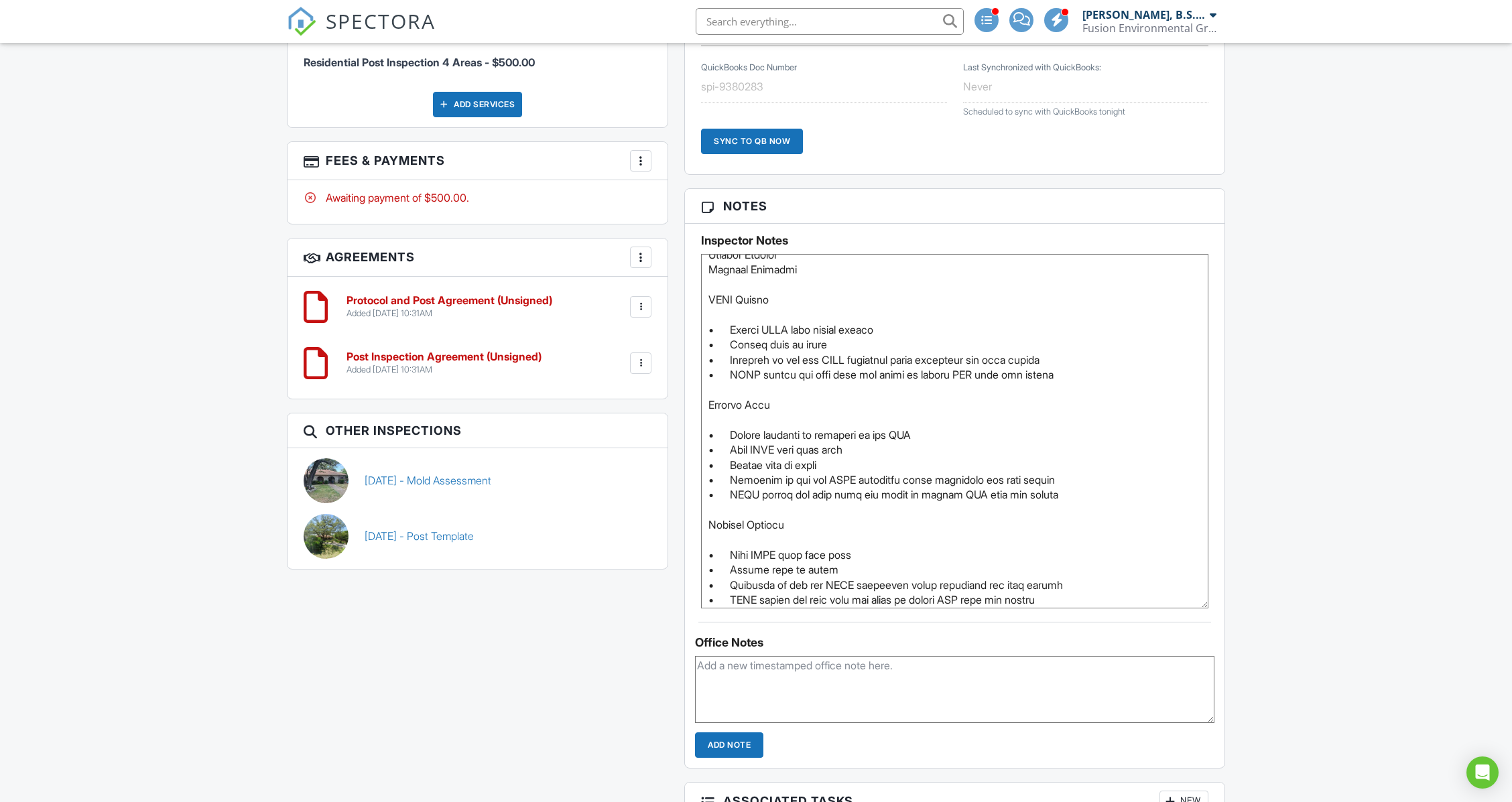
drag, startPoint x: 1207, startPoint y: 314, endPoint x: 1217, endPoint y: 592, distance: 278.2
click at [1217, 593] on div "Inspector Notes" at bounding box center [955, 416] width 539 height 385
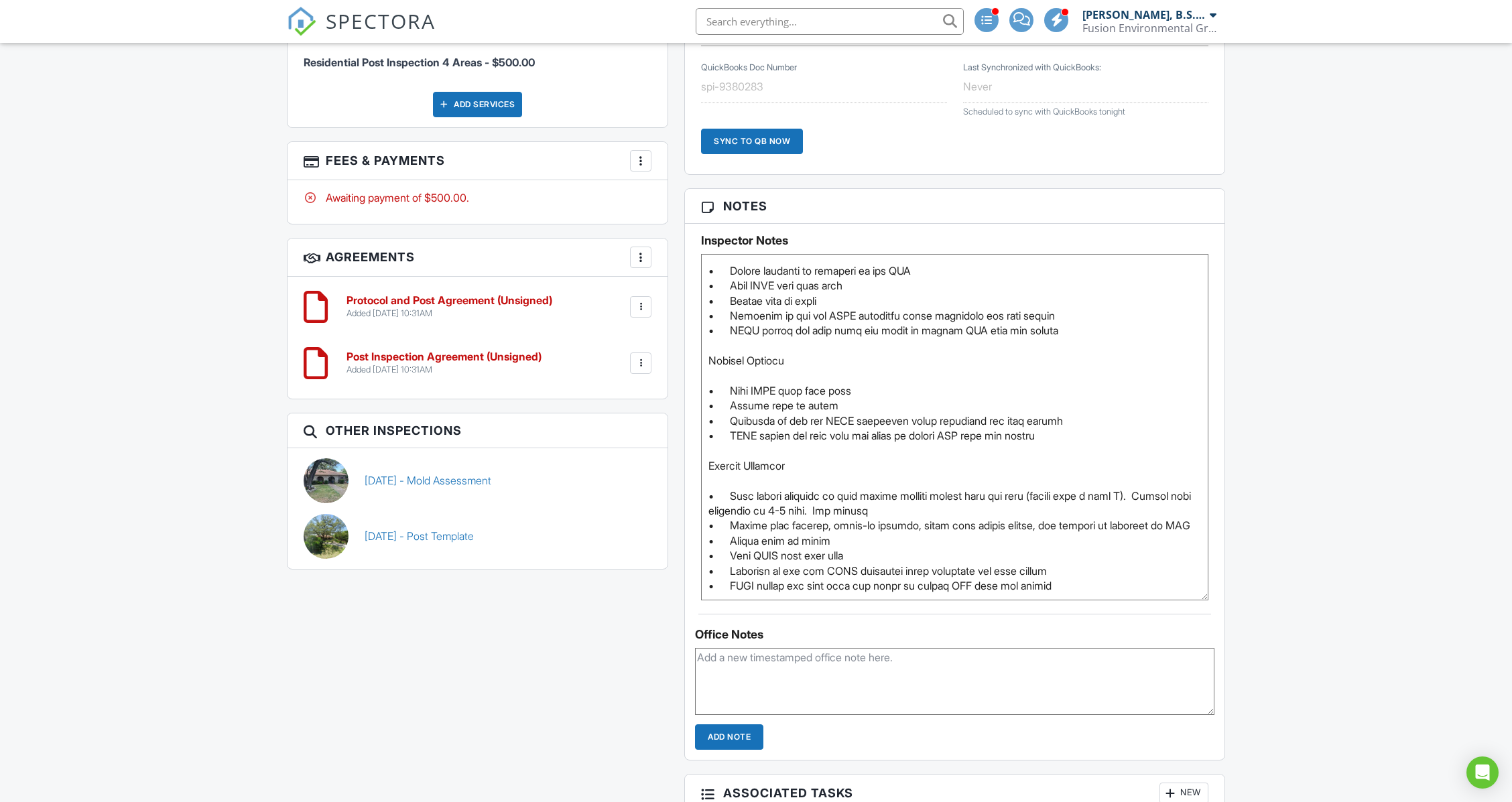
scroll to position [298, 0]
type textarea "Lore ipsumdolor Sitame/CONS Adipis Elitsed Doei Tempori Utlabor Etdolor Magnaal…"
click at [1270, 472] on div "Dashboard Templates Contacts Metrics Automations Advanced Settings Support Cent…" at bounding box center [756, 278] width 1512 height 2258
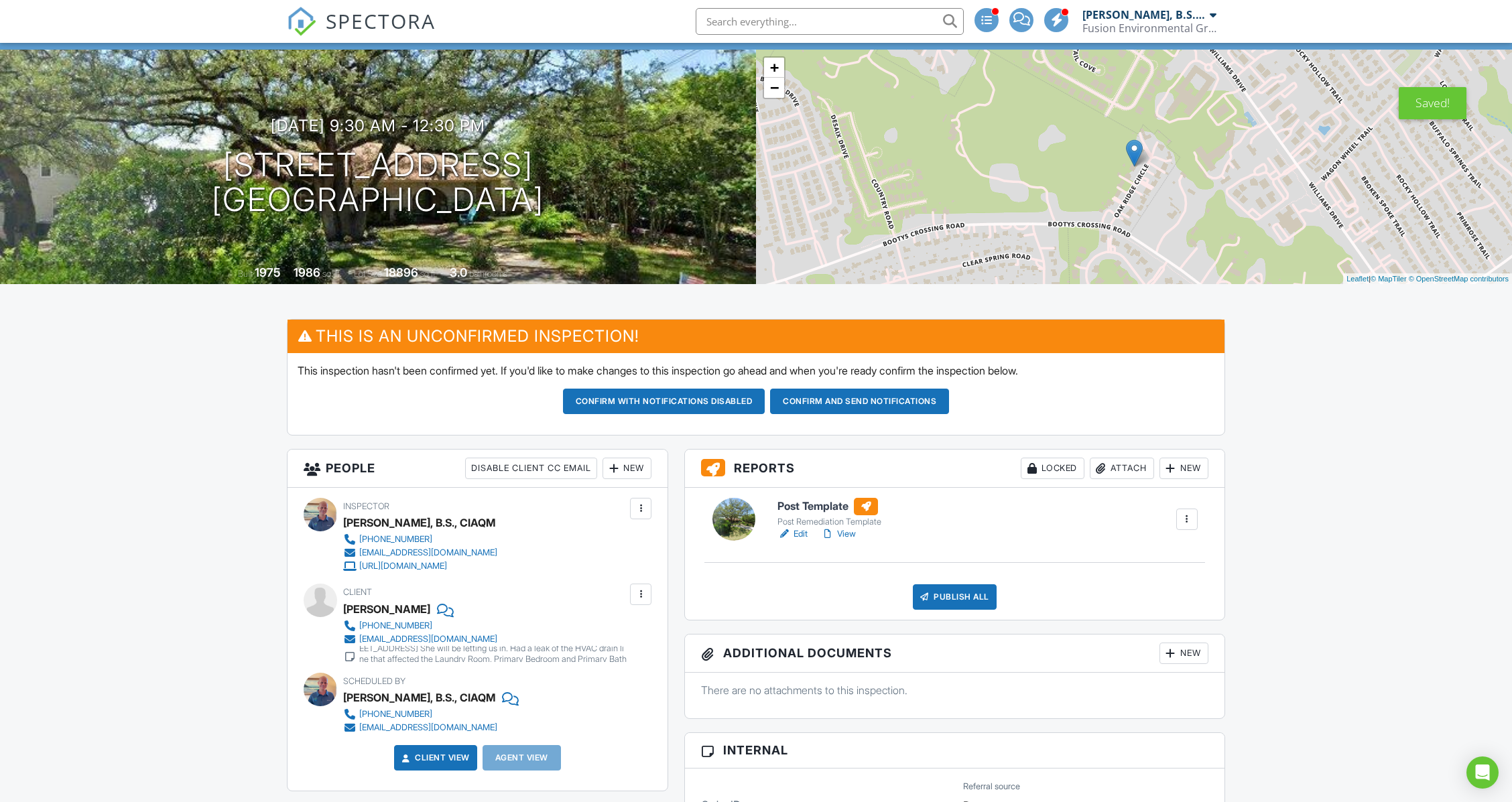
scroll to position [0, 0]
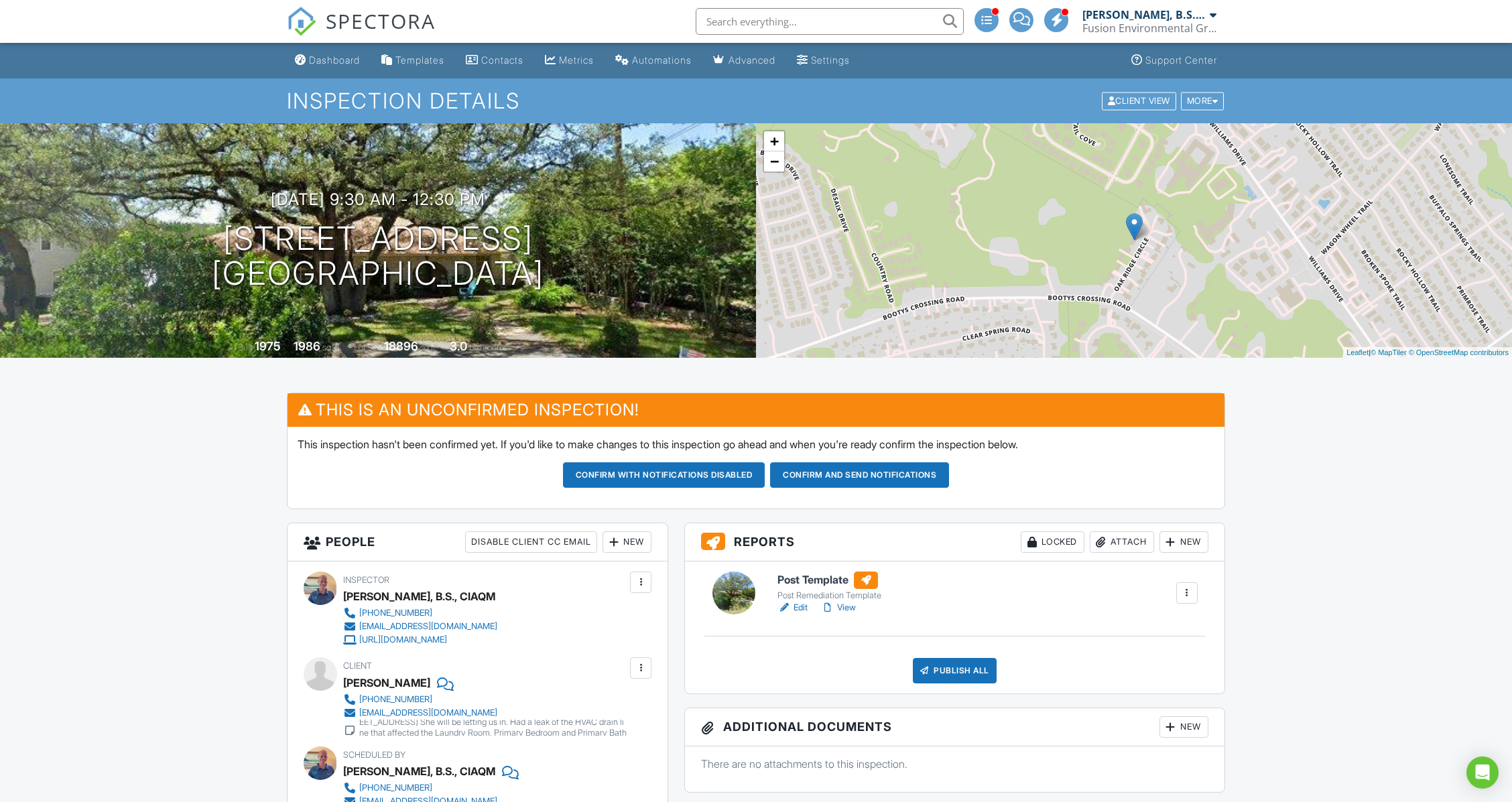
click at [683, 477] on button "Confirm with notifications disabled" at bounding box center [664, 474] width 202 height 25
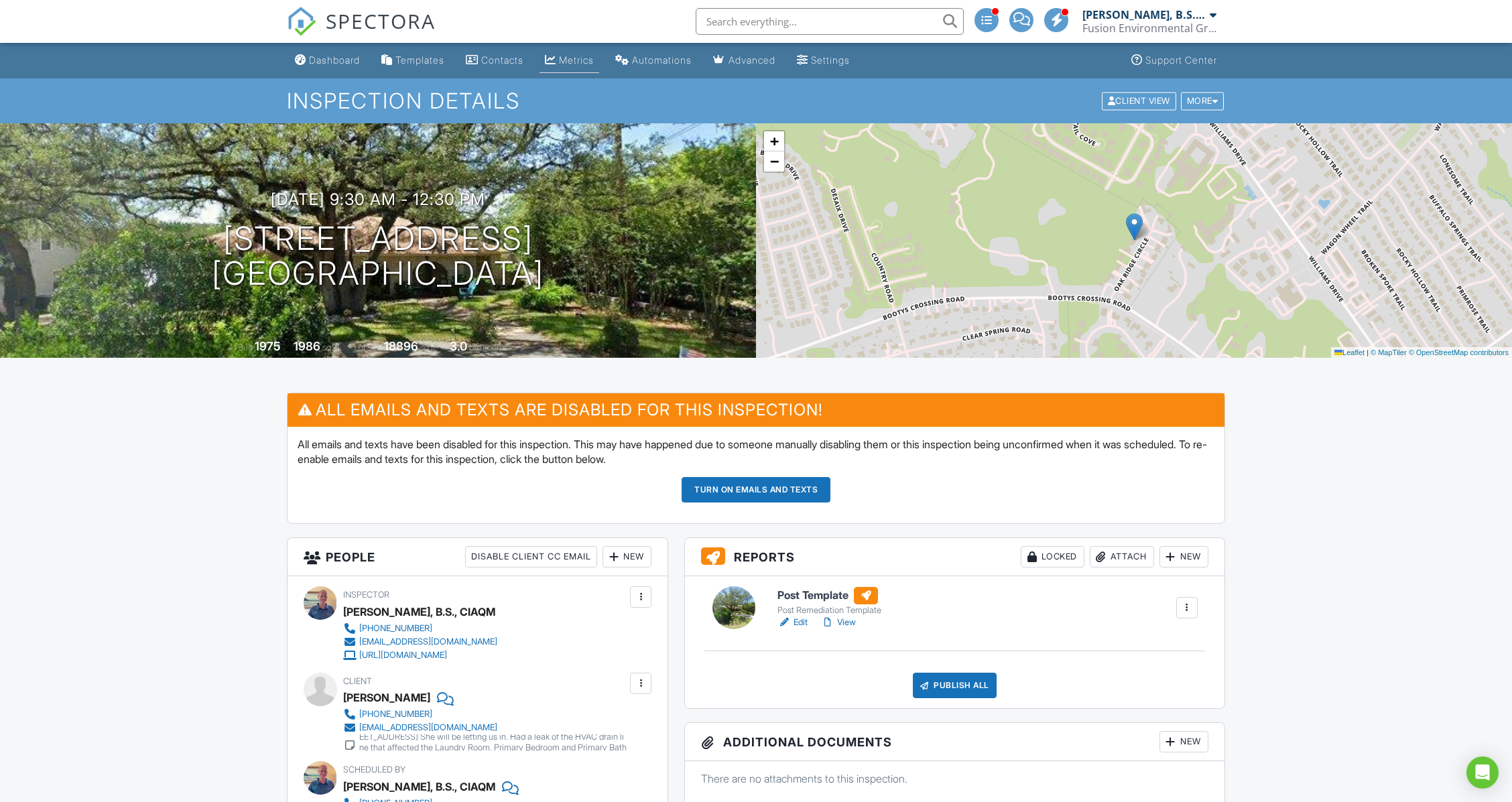
click at [580, 60] on div "Metrics" at bounding box center [576, 60] width 35 height 11
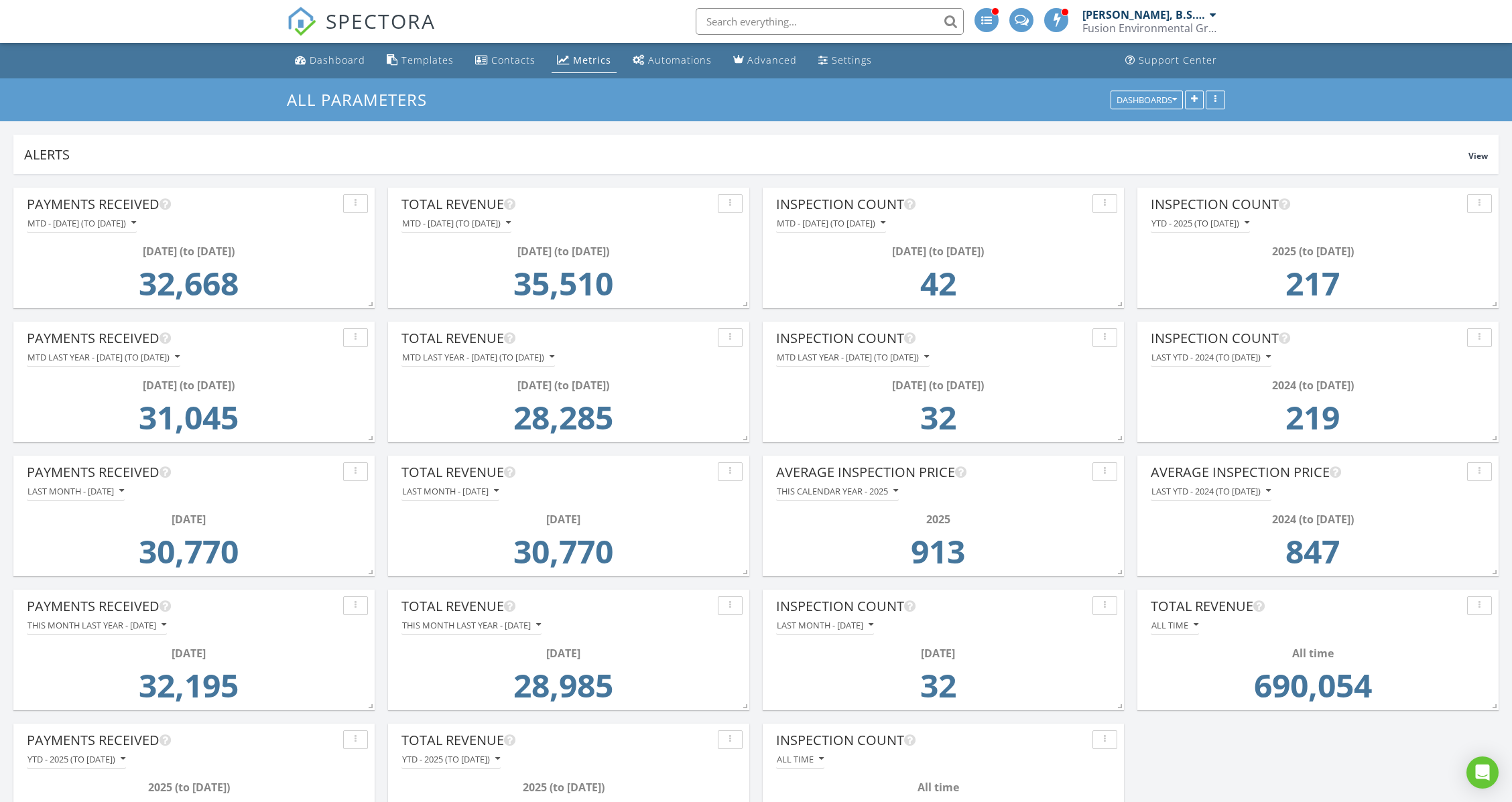
drag, startPoint x: 917, startPoint y: 282, endPoint x: 967, endPoint y: 280, distance: 50.0
click at [967, 280] on td "42" at bounding box center [937, 287] width 316 height 56
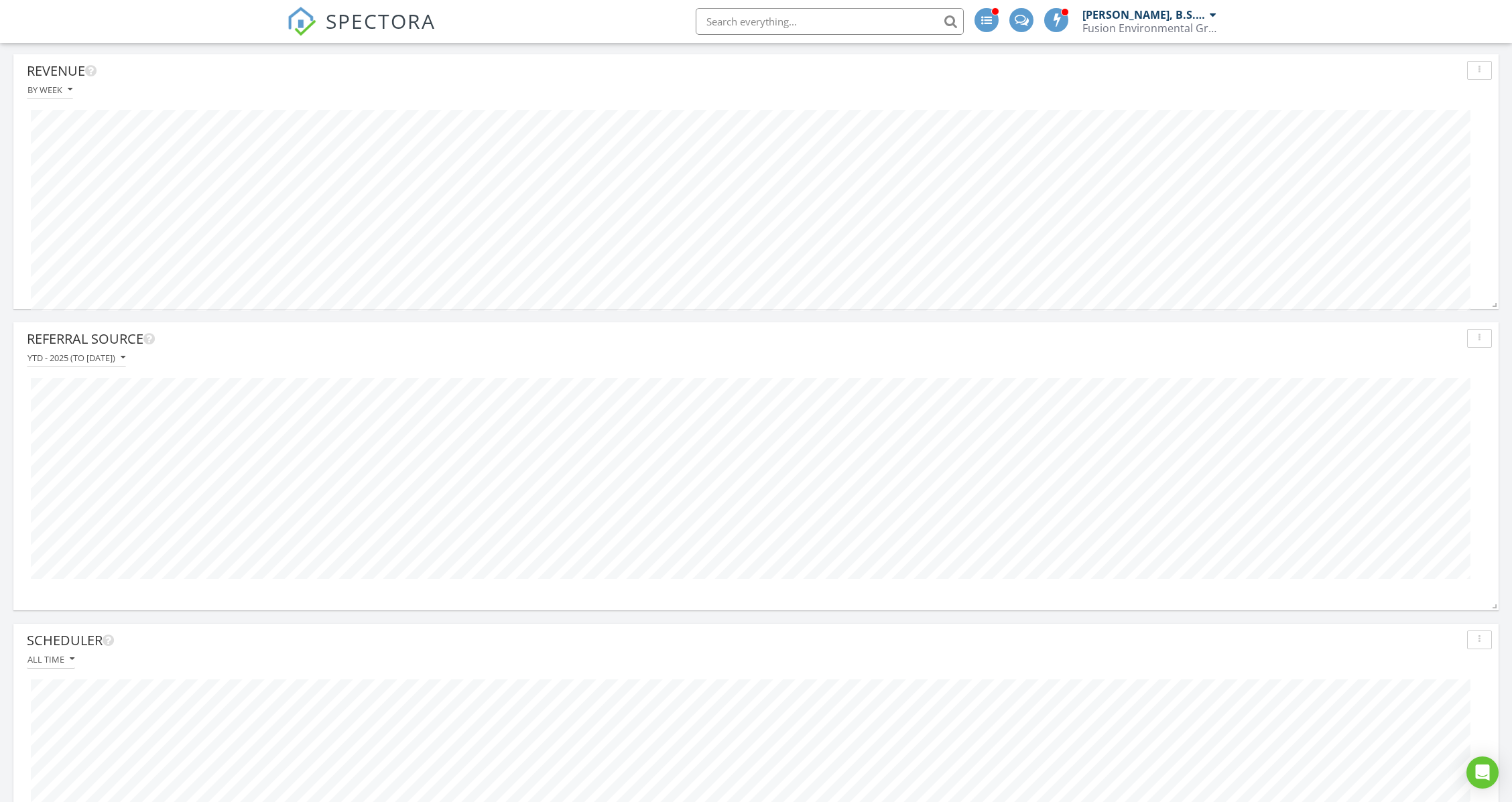
scroll to position [3612, 0]
click at [96, 358] on div "YTD - 2025 (to Aug 28th)" at bounding box center [76, 363] width 98 height 9
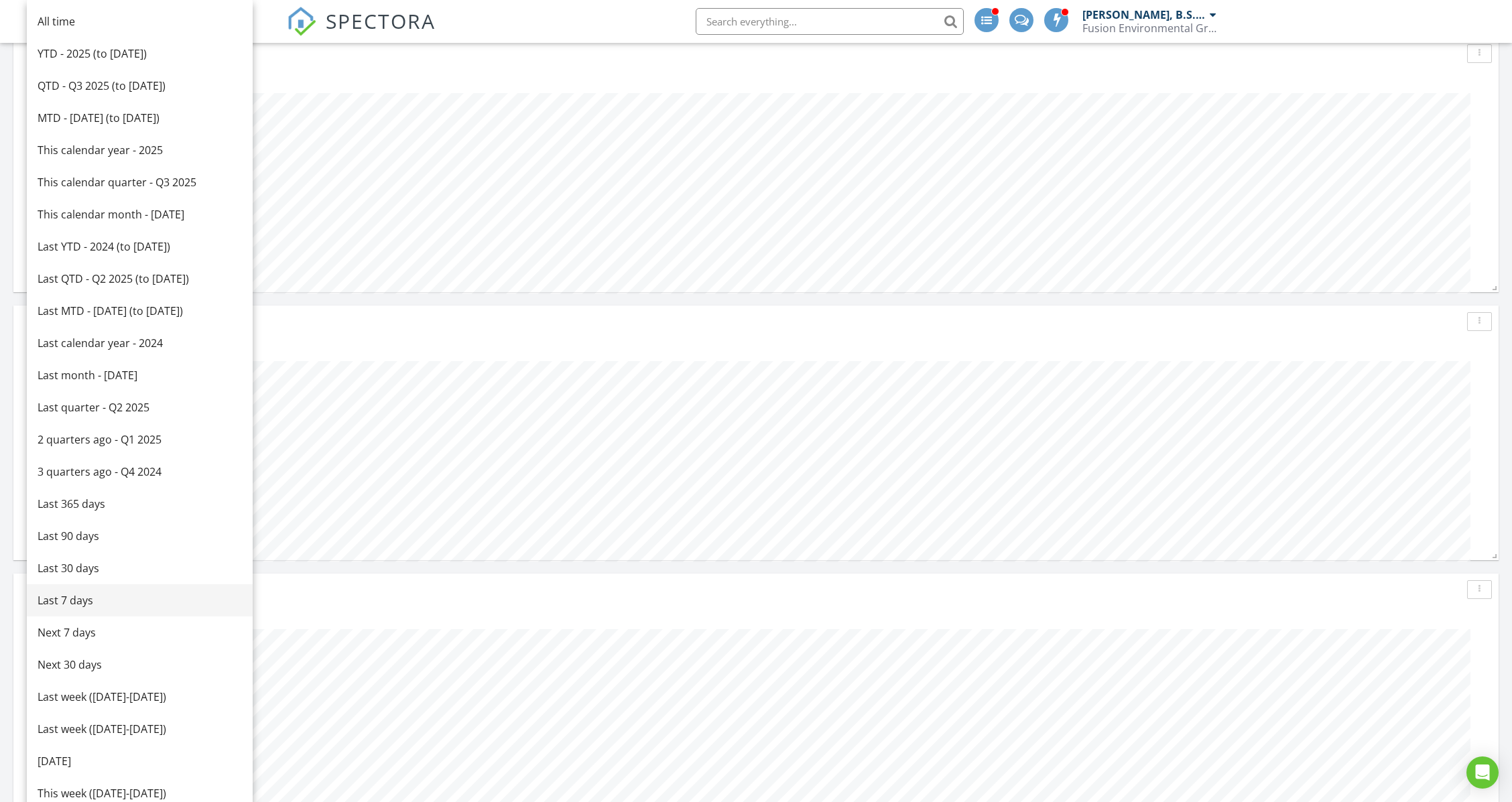
scroll to position [3165, 0]
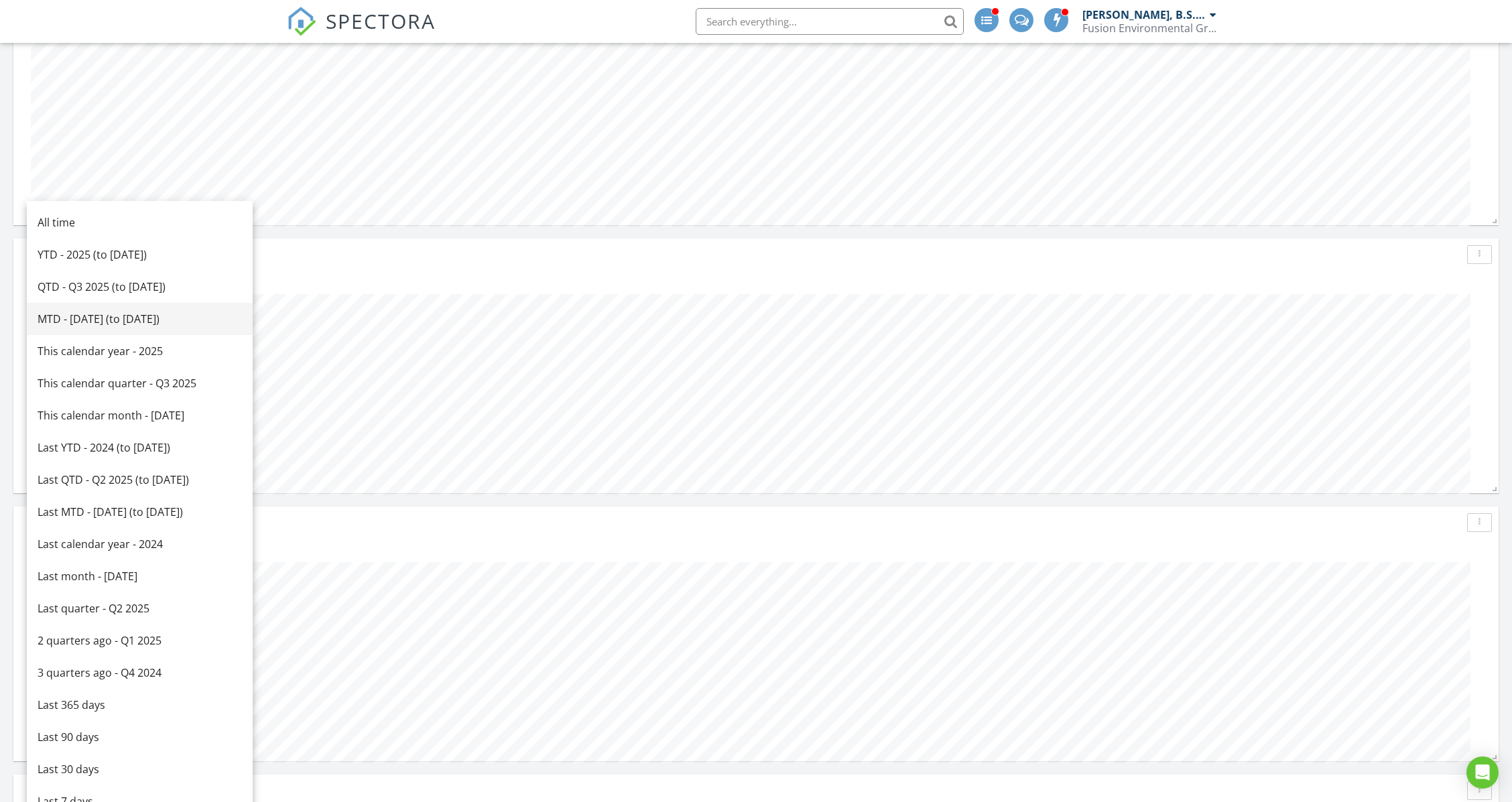
click at [126, 320] on div "MTD - August 2025 (to Aug 28th)" at bounding box center [139, 318] width 204 height 16
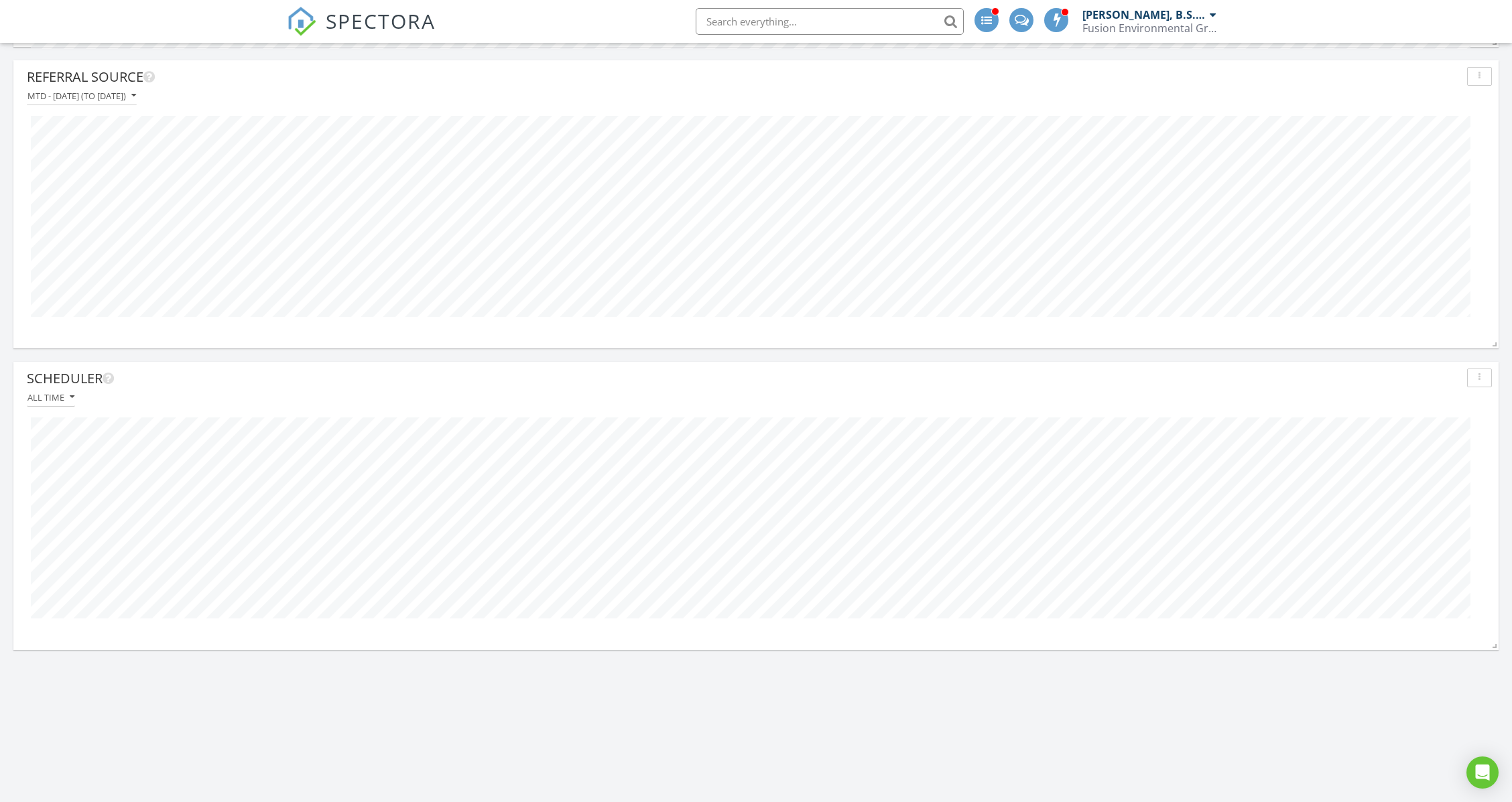
scroll to position [3880, 0]
click at [114, 94] on div "MTD - August 2025 (to Aug 28th)" at bounding box center [81, 95] width 109 height 9
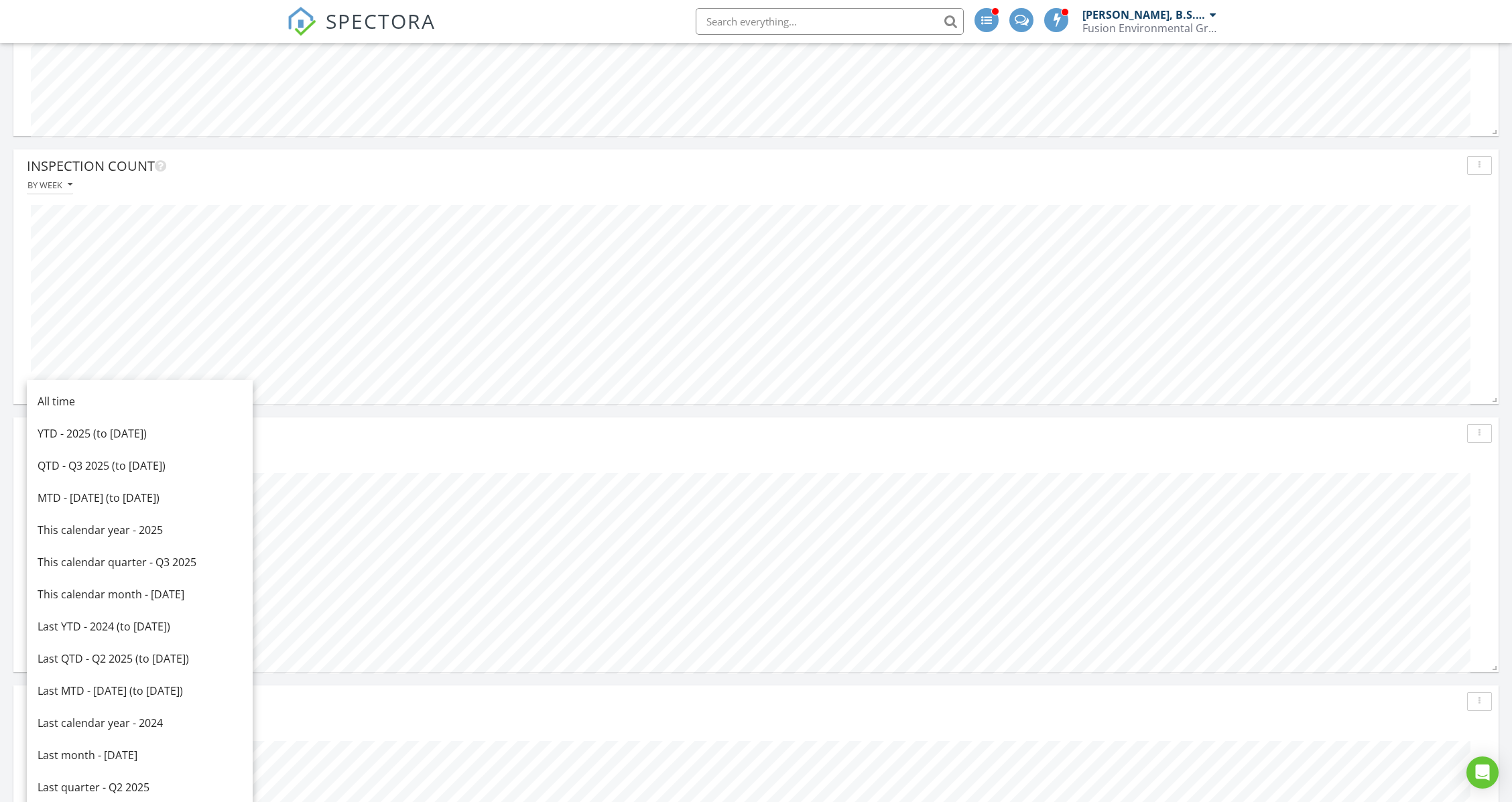
scroll to position [3434, 0]
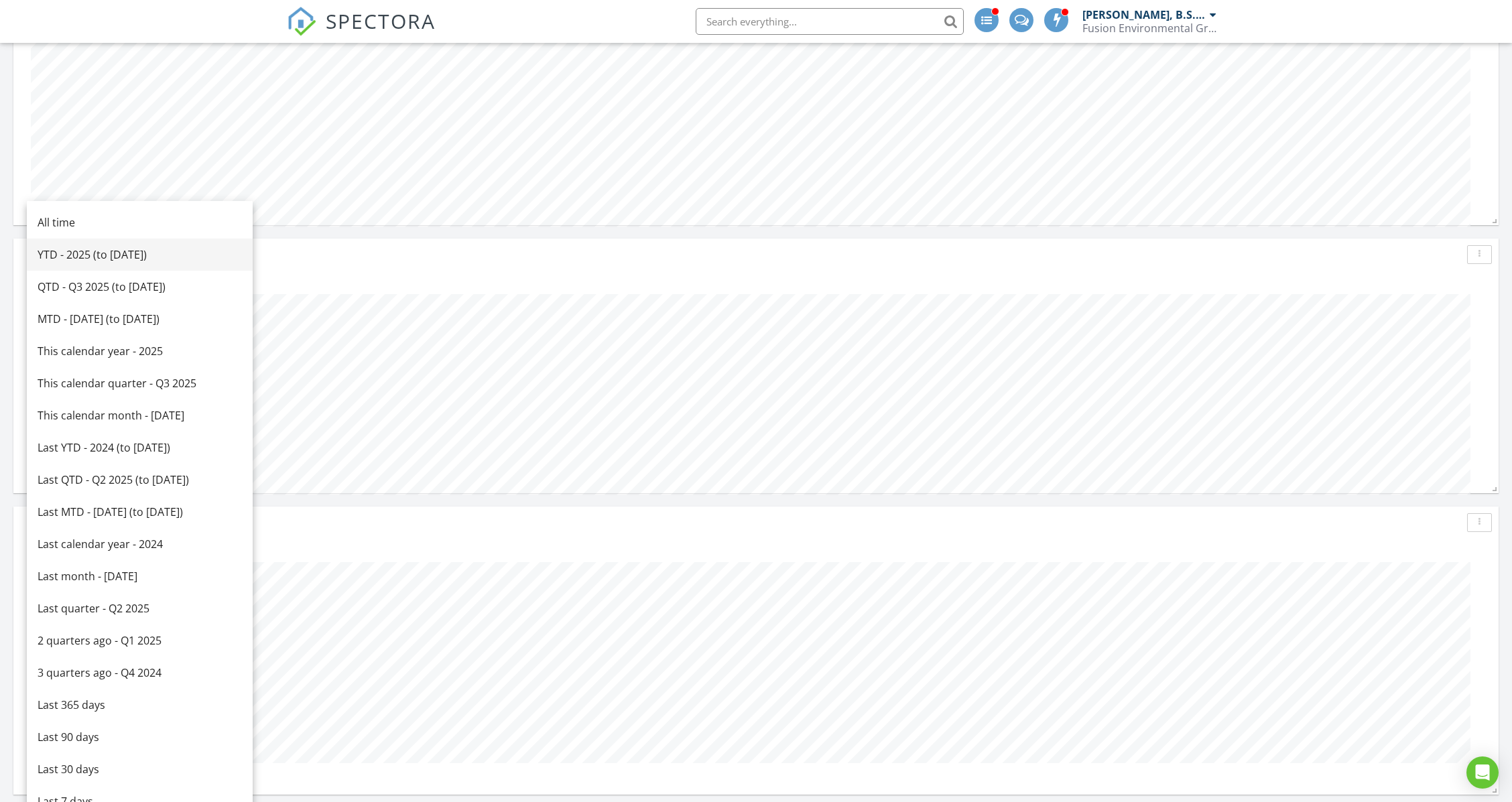
click at [125, 245] on link "YTD - 2025 (to Aug 28th)" at bounding box center [139, 255] width 226 height 32
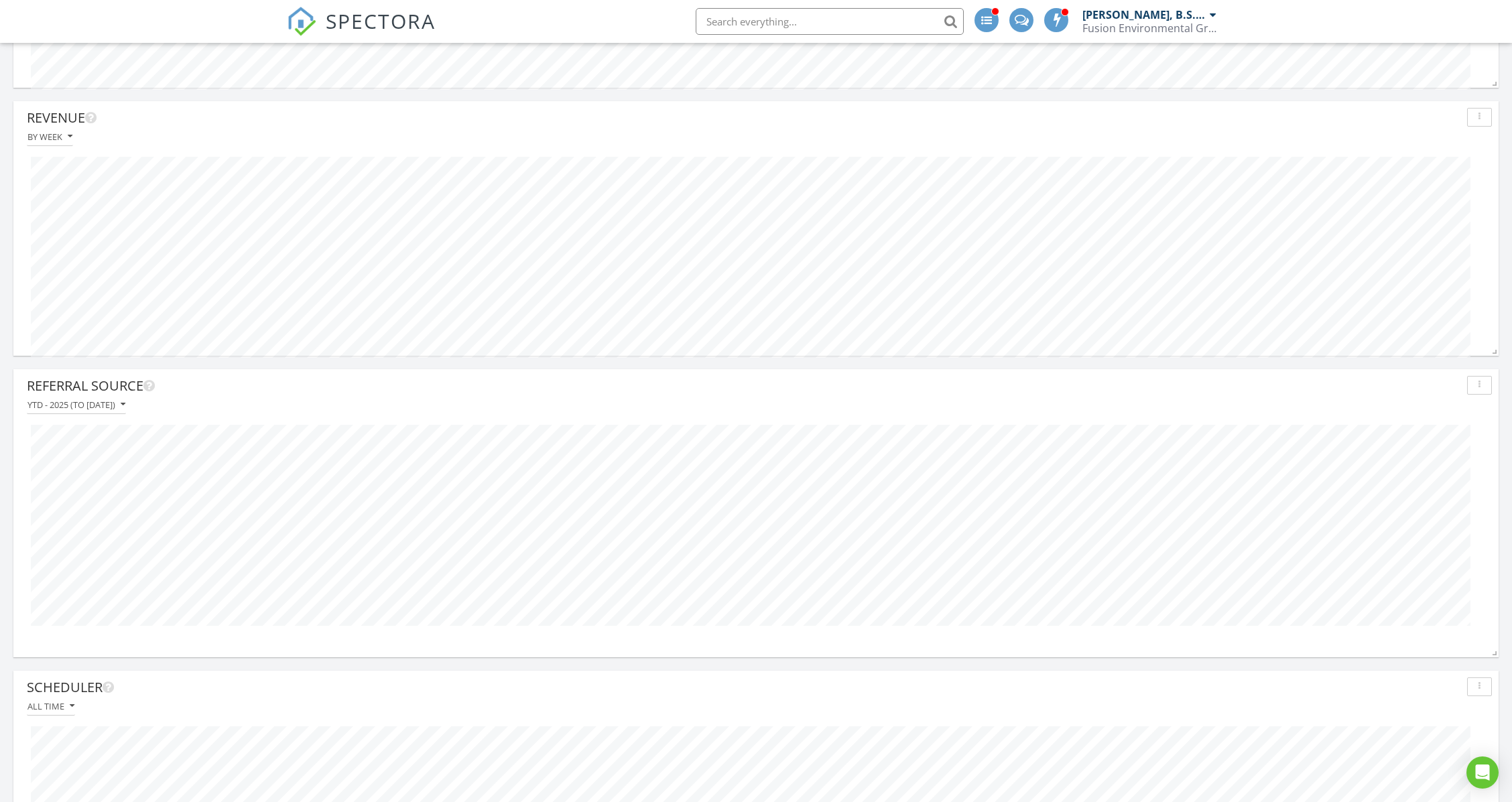
scroll to position [3701, 0]
click at [125, 270] on div "YTD - 2025 (to Aug 28th)" at bounding box center [76, 274] width 98 height 9
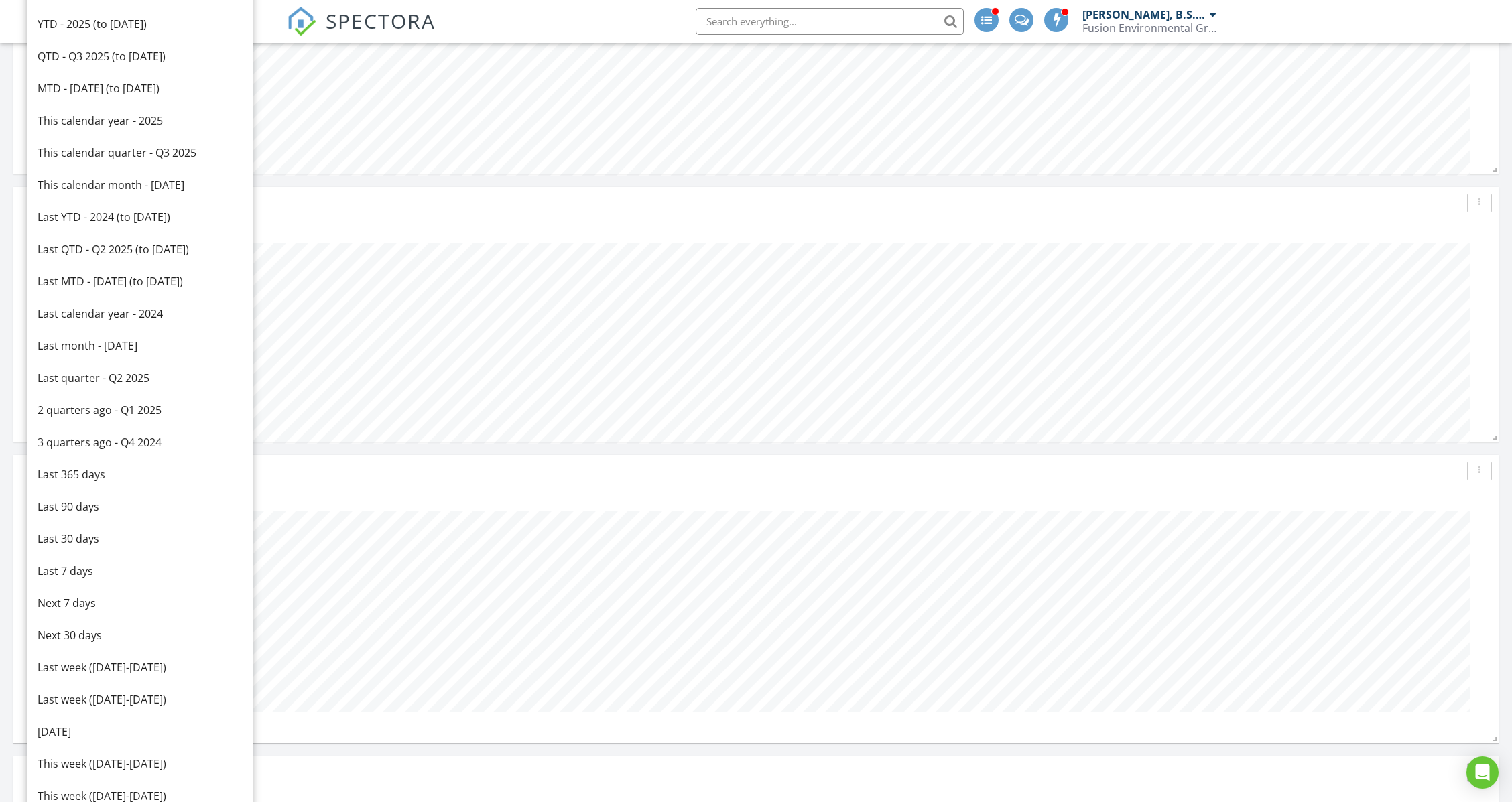
scroll to position [3522, 0]
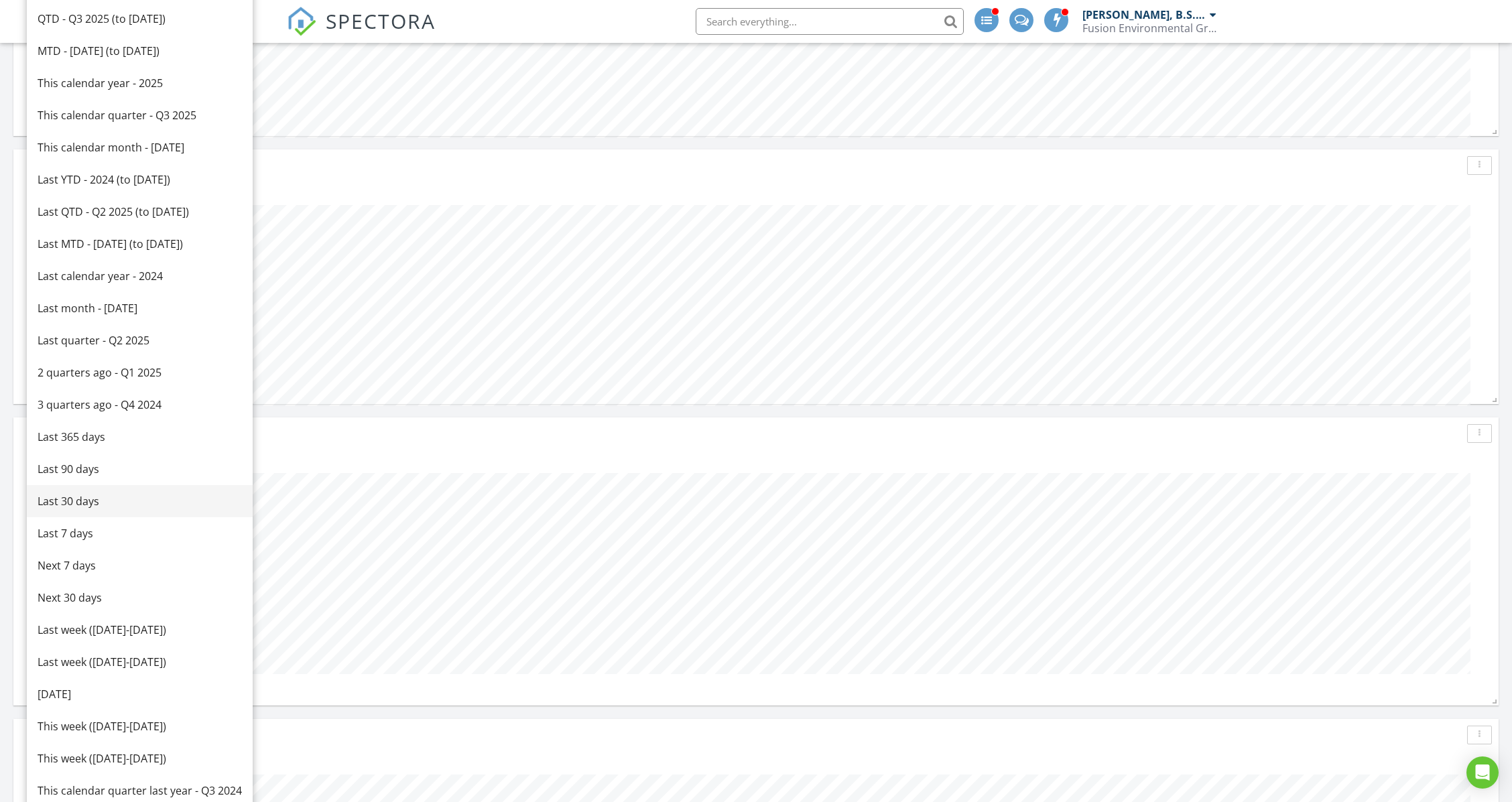
click at [96, 499] on div "Last 30 days" at bounding box center [139, 501] width 204 height 16
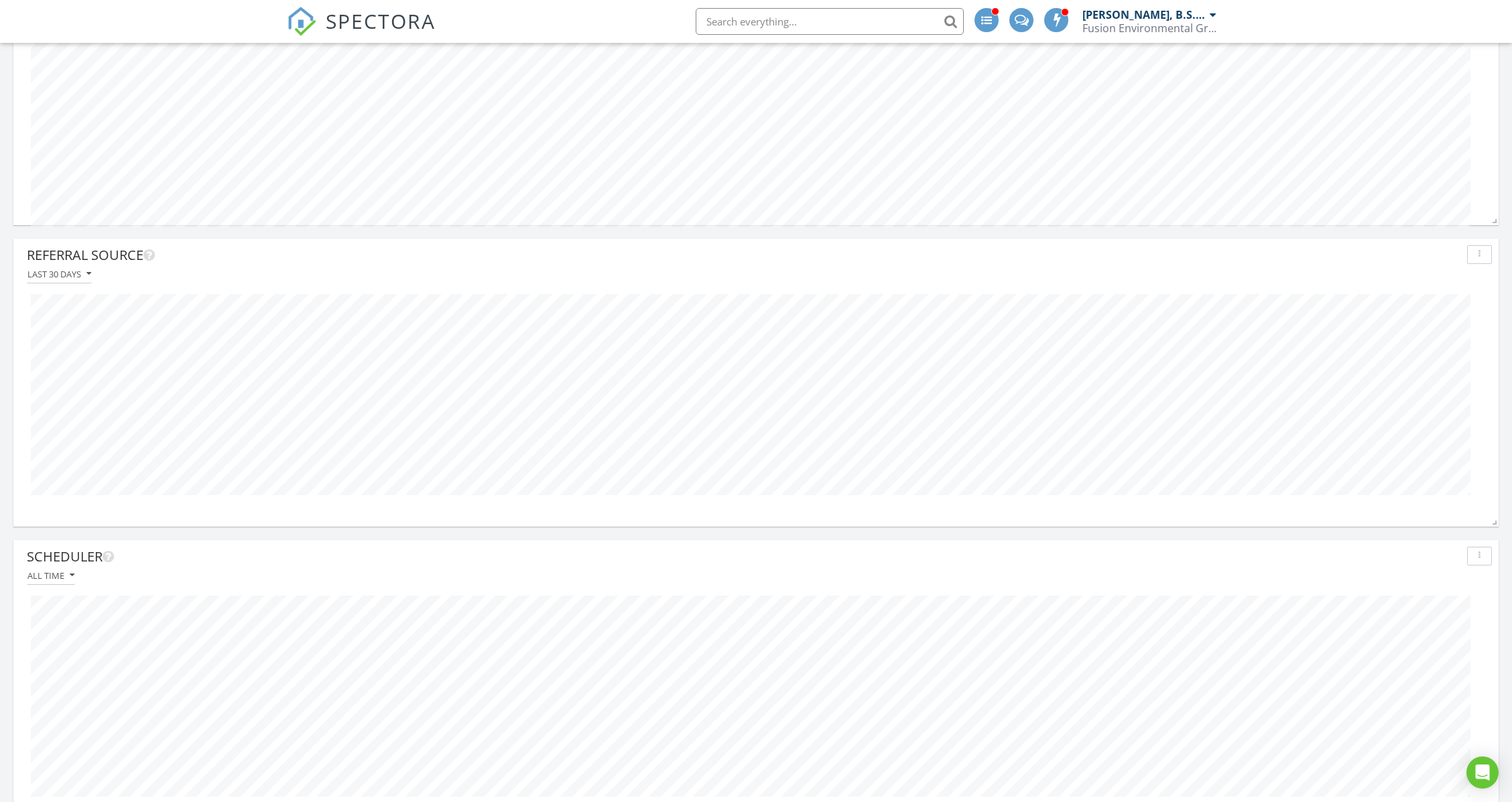
scroll to position [3880, 0]
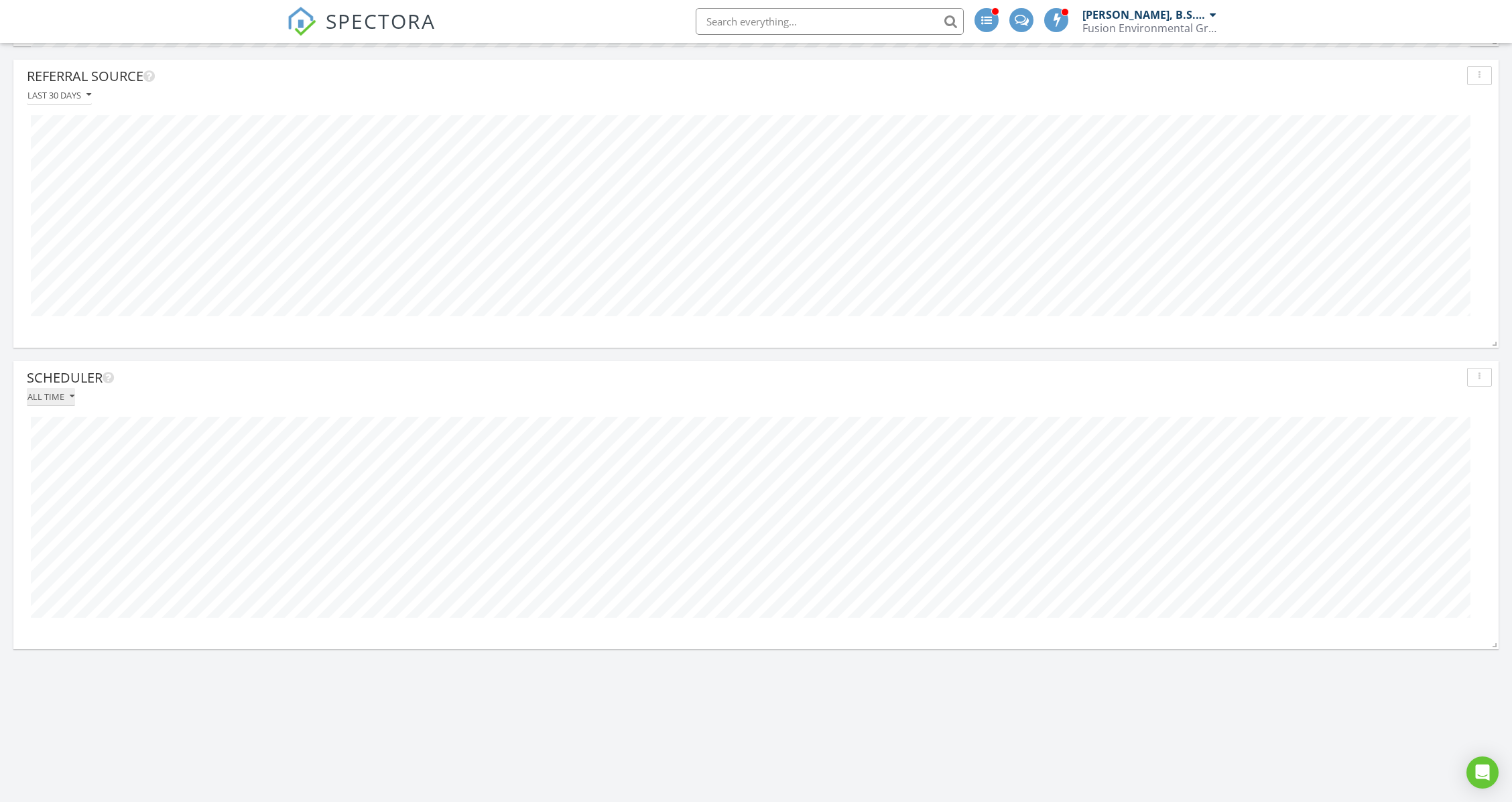
click at [63, 395] on div "All time" at bounding box center [51, 397] width 47 height 9
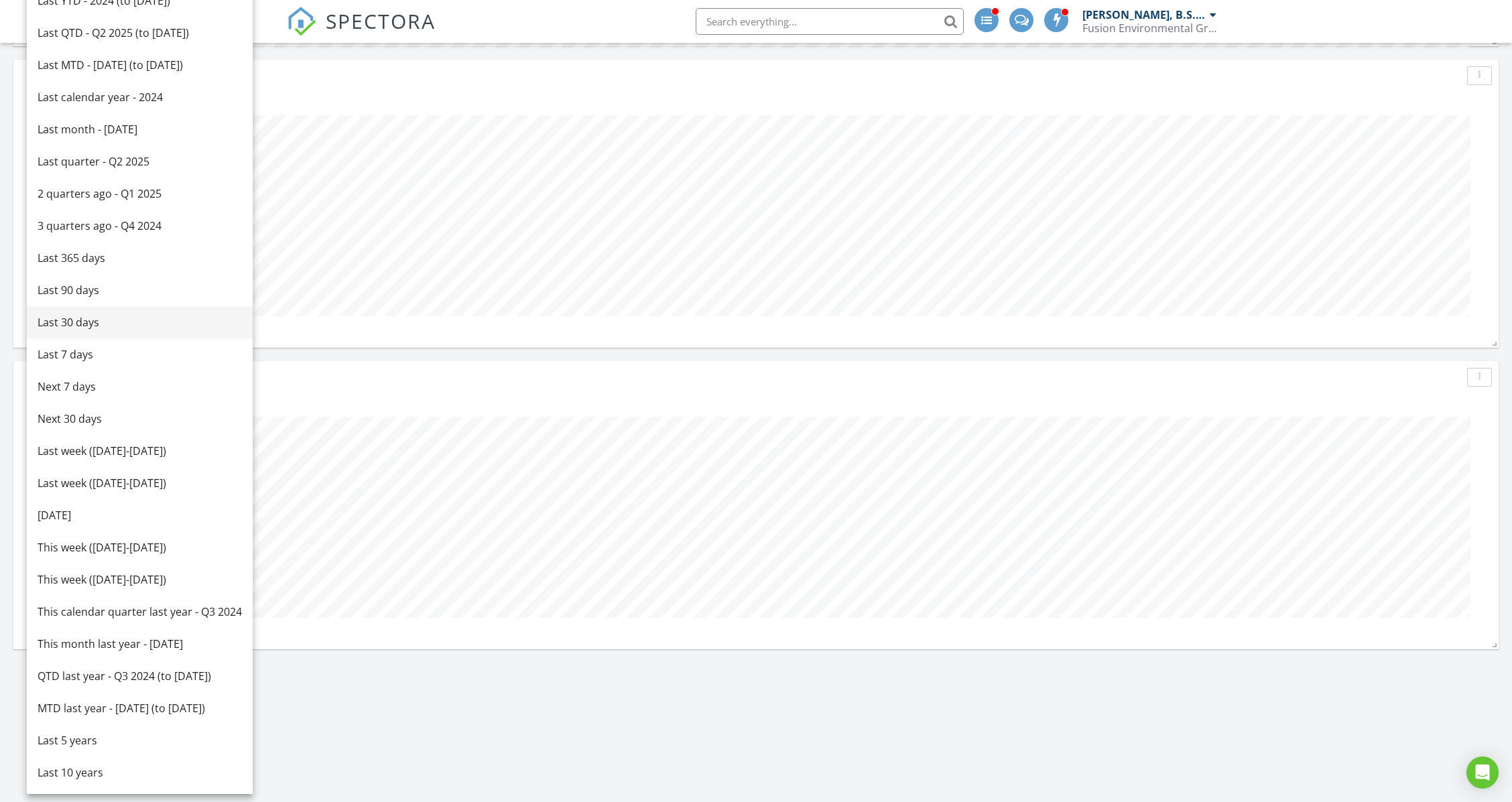
click at [102, 317] on div "Last 30 days" at bounding box center [139, 322] width 204 height 16
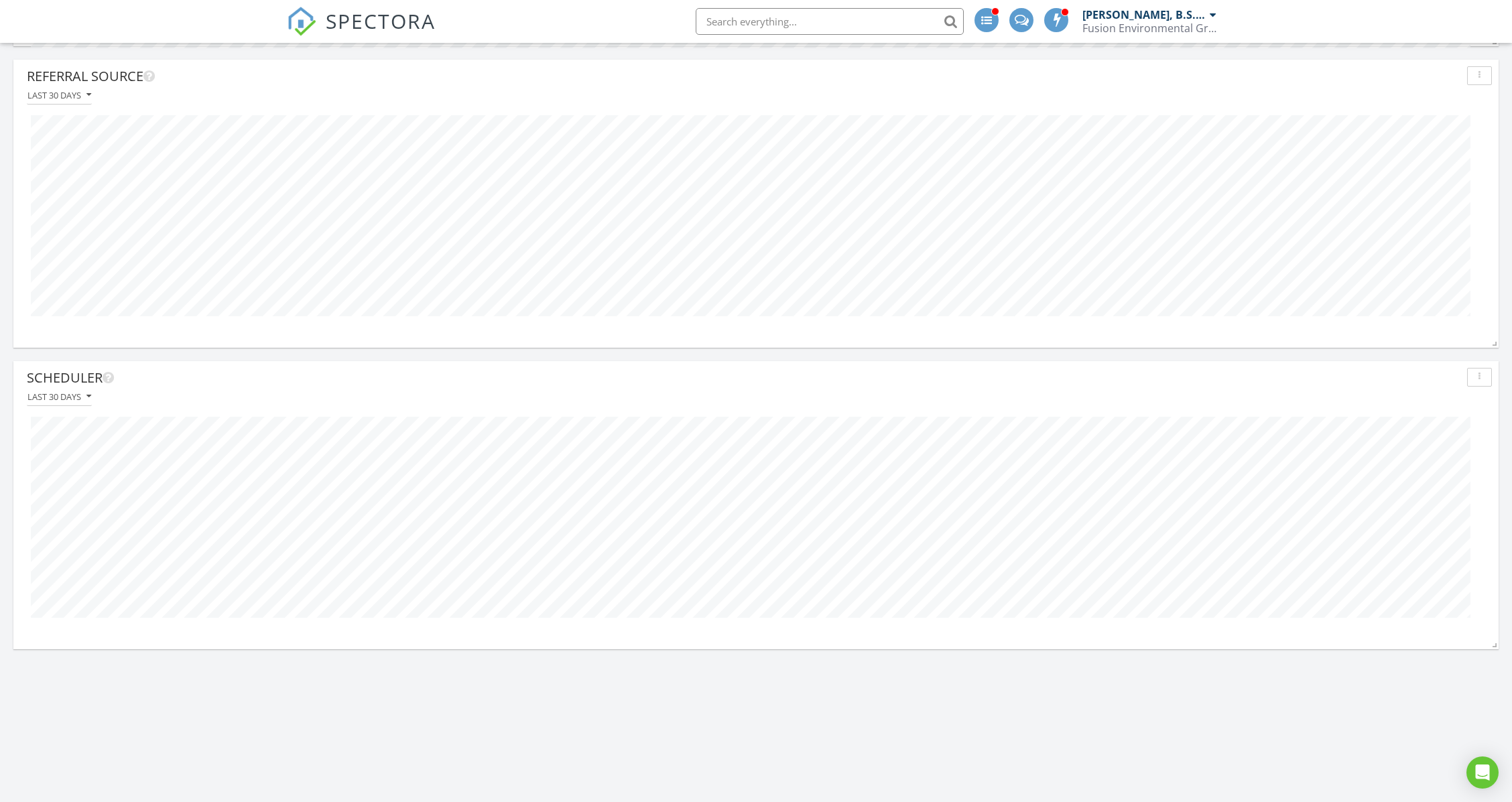
scroll to position [288, 1486]
click at [67, 392] on div "Last 30 days" at bounding box center [59, 397] width 64 height 9
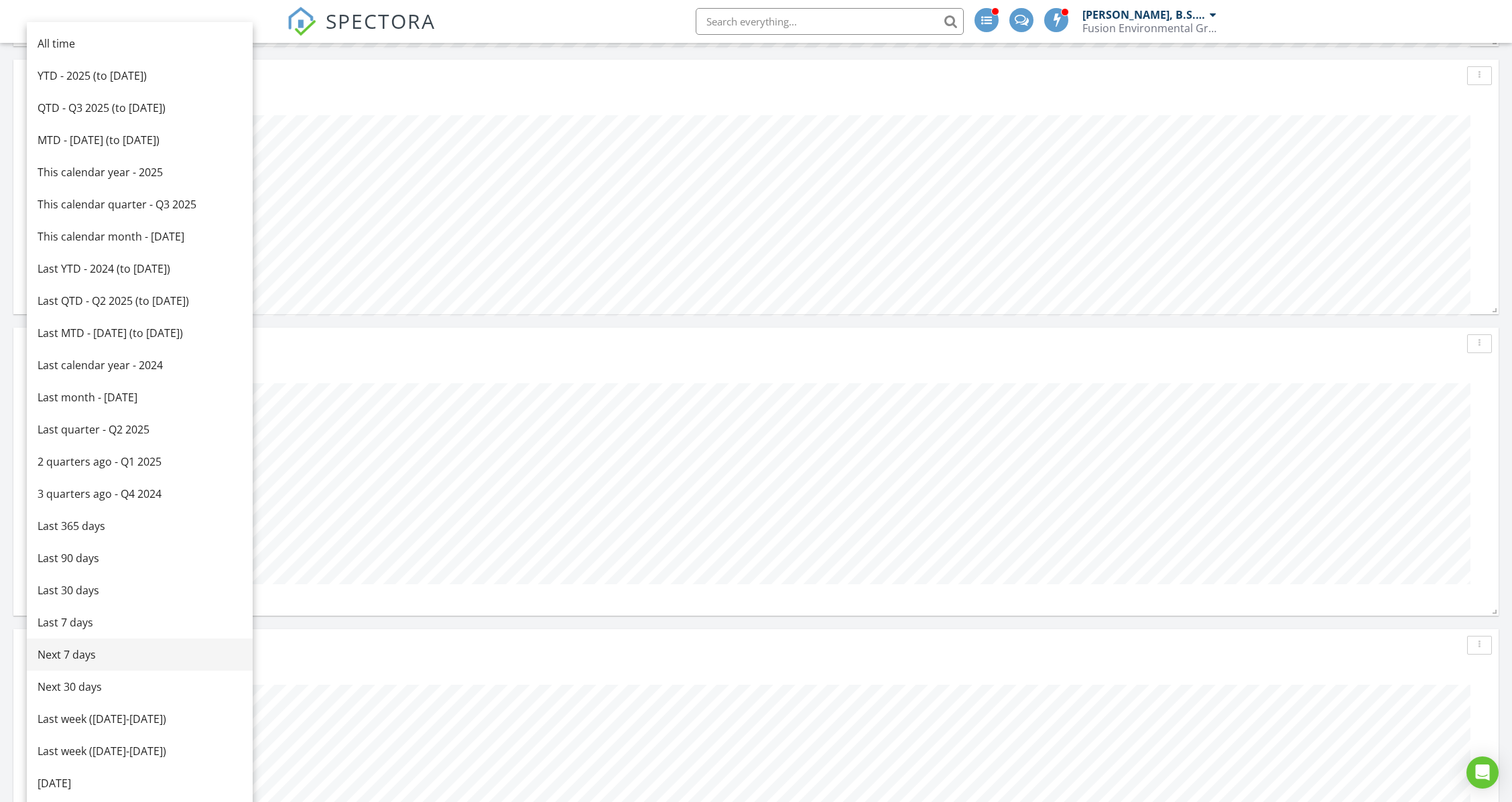
scroll to position [3522, 0]
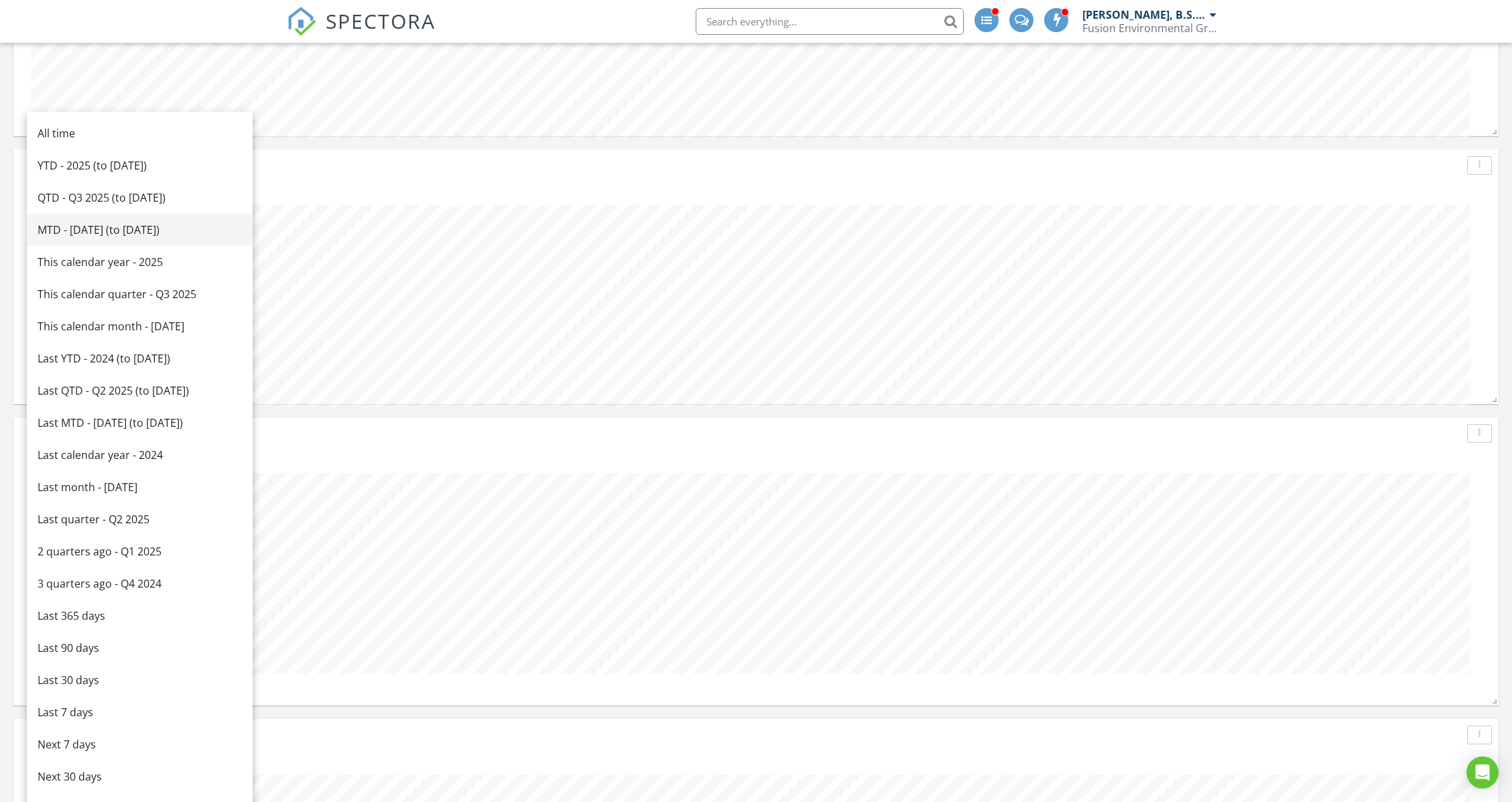
click at [102, 231] on div "MTD - August 2025 (to Aug 28th)" at bounding box center [139, 229] width 204 height 16
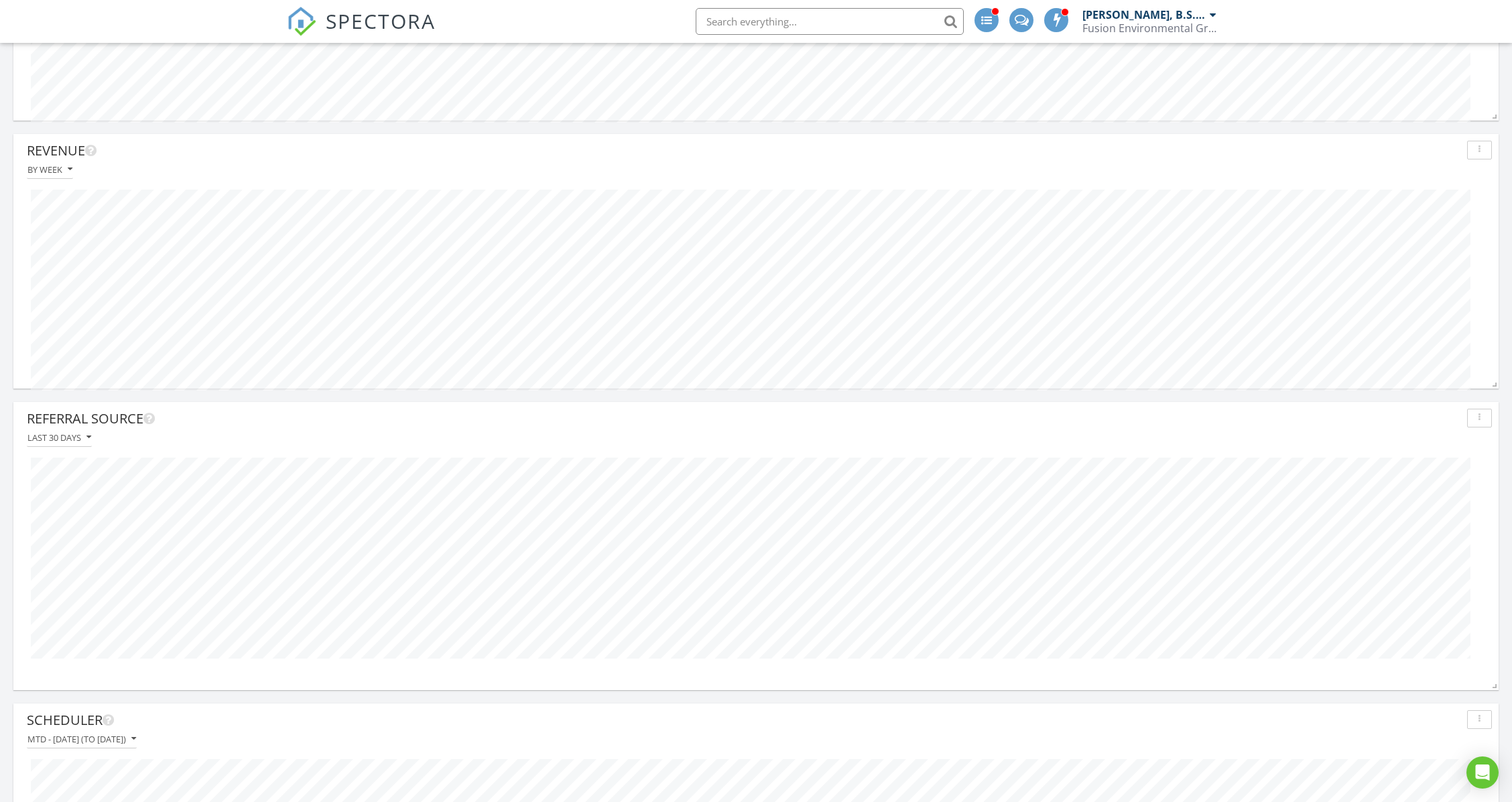
scroll to position [3790, 0]
